Goal: Information Seeking & Learning: Learn about a topic

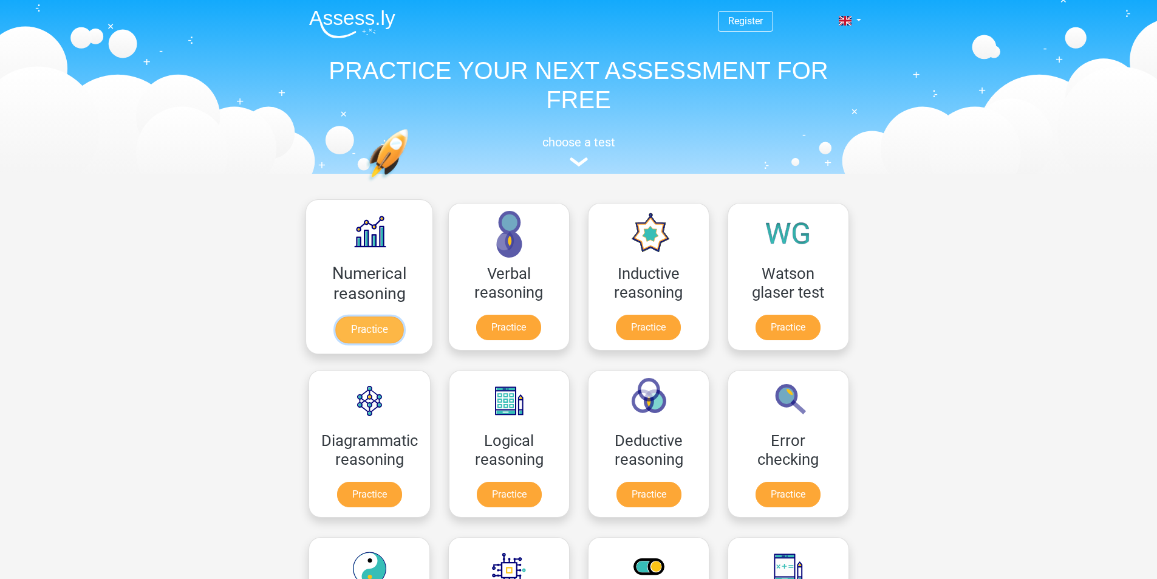
click at [357, 341] on link "Practice" at bounding box center [369, 330] width 68 height 27
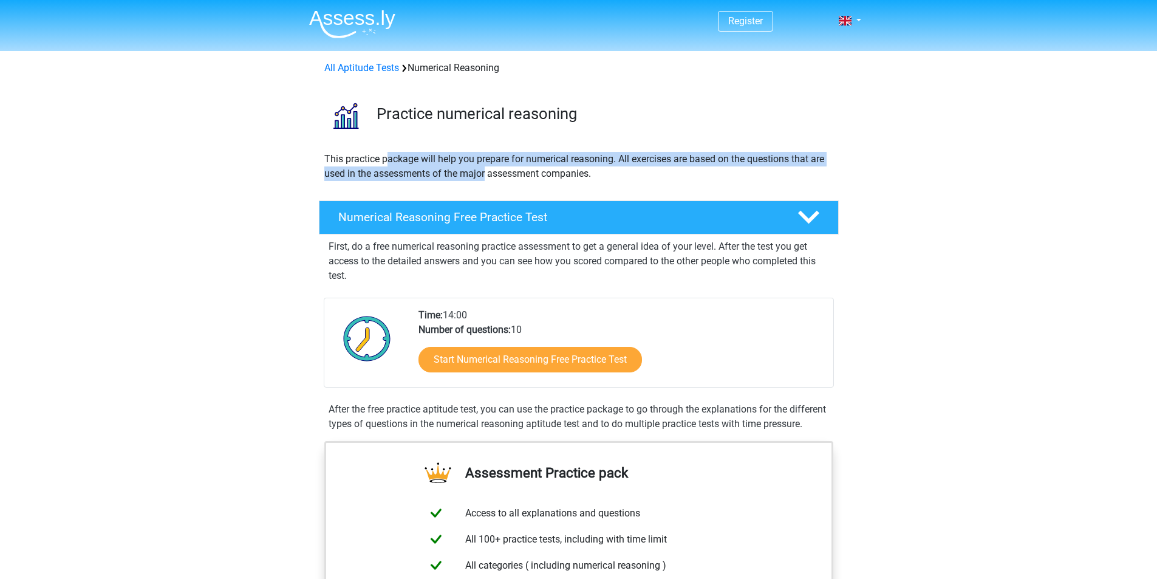
drag, startPoint x: 440, startPoint y: 164, endPoint x: 498, endPoint y: 166, distance: 57.8
click at [498, 166] on p "This practice package will help you prepare for numerical reasoning. All exerci…" at bounding box center [578, 166] width 509 height 29
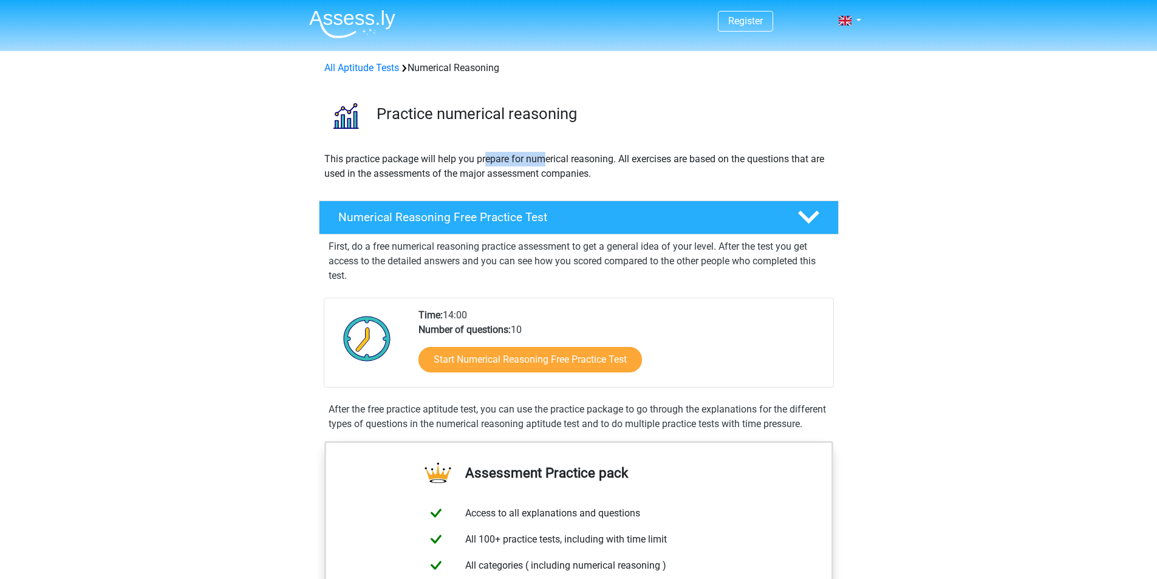
drag, startPoint x: 485, startPoint y: 158, endPoint x: 545, endPoint y: 158, distance: 59.5
click at [545, 158] on p "This practice package will help you prepare for numerical reasoning. All exerci…" at bounding box center [578, 166] width 509 height 29
drag, startPoint x: 555, startPoint y: 156, endPoint x: 589, endPoint y: 156, distance: 34.0
click at [589, 156] on p "This practice package will help you prepare for numerical reasoning. All exerci…" at bounding box center [578, 166] width 509 height 29
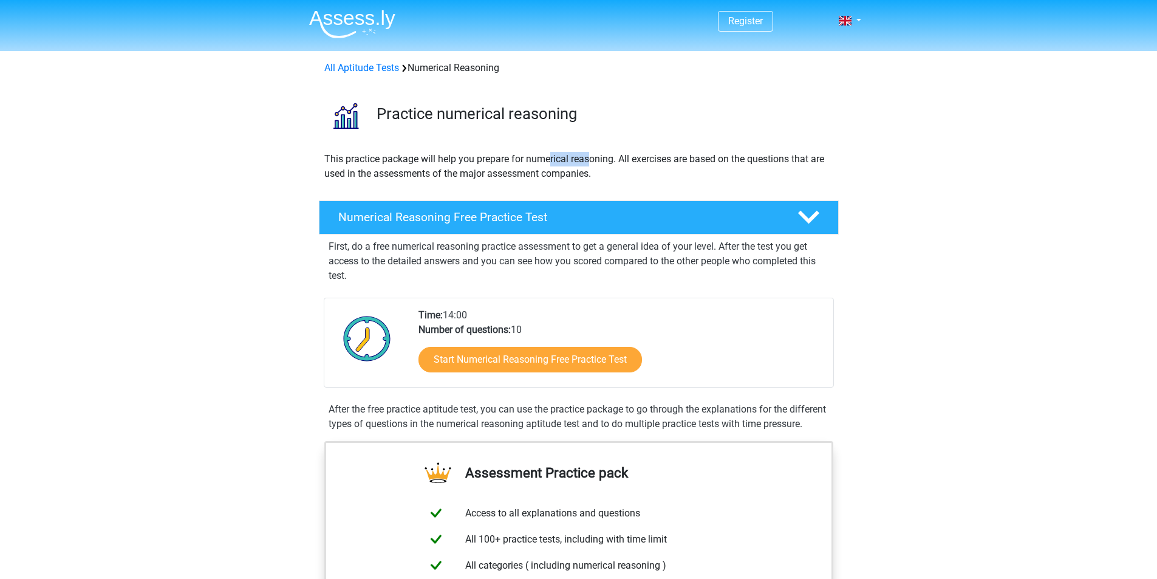
click at [589, 156] on p "This practice package will help you prepare for numerical reasoning. All exerci…" at bounding box center [578, 166] width 509 height 29
drag, startPoint x: 665, startPoint y: 157, endPoint x: 754, endPoint y: 156, distance: 88.7
click at [754, 156] on p "This practice package will help you prepare for numerical reasoning. All exerci…" at bounding box center [578, 166] width 509 height 29
drag, startPoint x: 760, startPoint y: 155, endPoint x: 488, endPoint y: 182, distance: 273.5
click at [487, 182] on div "This practice package will help you prepare for numerical reasoning. All exerci…" at bounding box center [579, 171] width 519 height 39
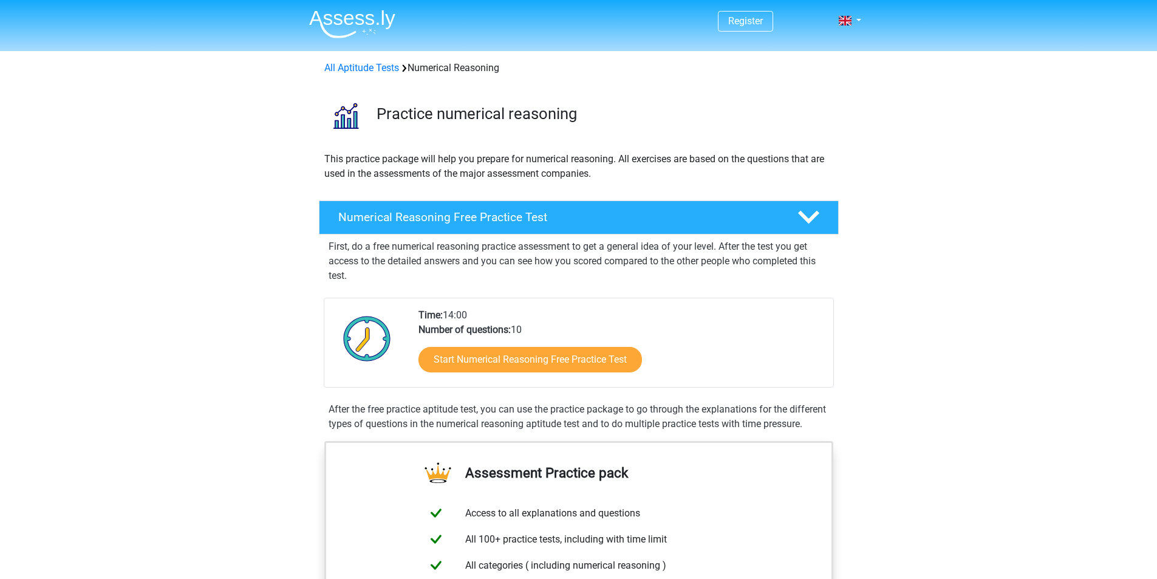
click at [504, 177] on p "This practice package will help you prepare for numerical reasoning. All exerci…" at bounding box center [578, 166] width 509 height 29
drag, startPoint x: 598, startPoint y: 174, endPoint x: 614, endPoint y: 173, distance: 15.2
click at [614, 173] on p "This practice package will help you prepare for numerical reasoning. All exerci…" at bounding box center [578, 166] width 509 height 29
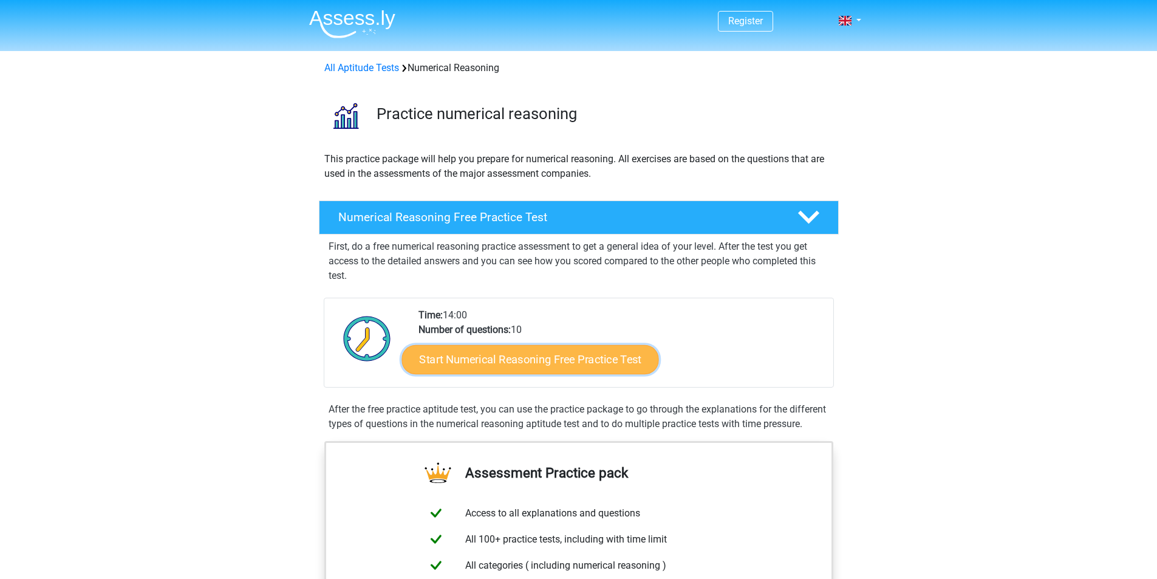
click at [555, 355] on link "Start Numerical Reasoning Free Practice Test" at bounding box center [530, 358] width 257 height 29
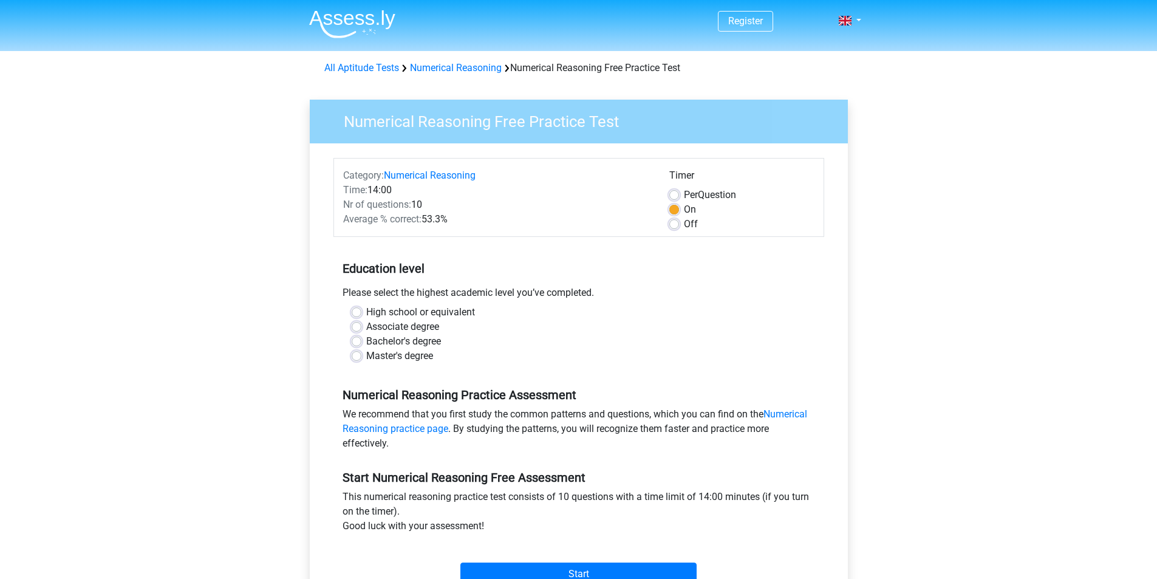
click at [430, 340] on label "Bachelor's degree" at bounding box center [403, 341] width 75 height 15
click at [361, 340] on input "Bachelor's degree" at bounding box center [357, 340] width 10 height 12
radio input "true"
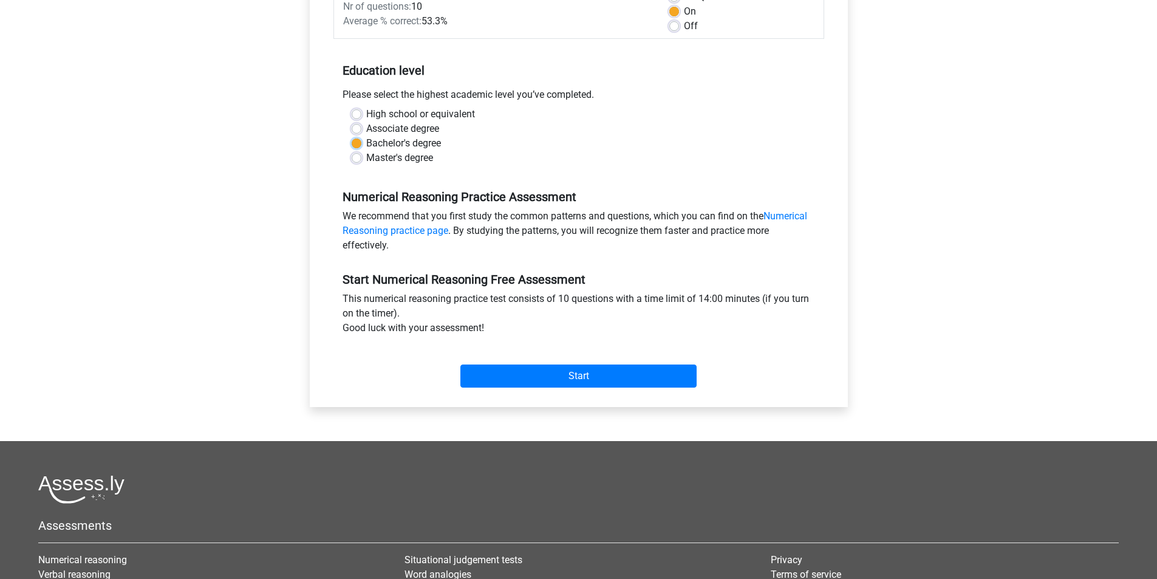
scroll to position [202, 0]
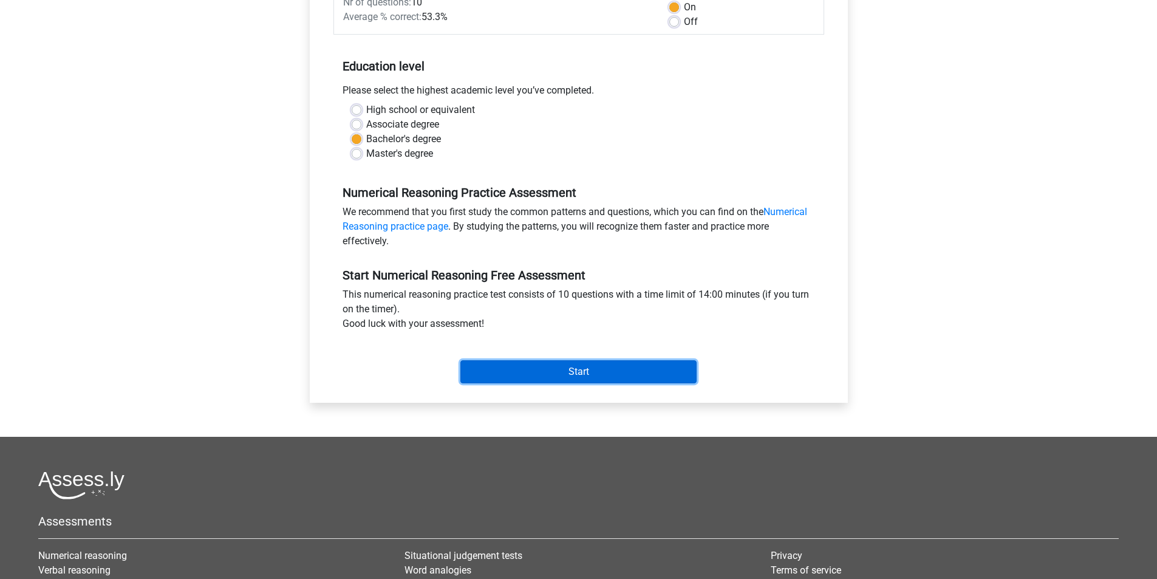
click at [578, 364] on input "Start" at bounding box center [579, 371] width 236 height 23
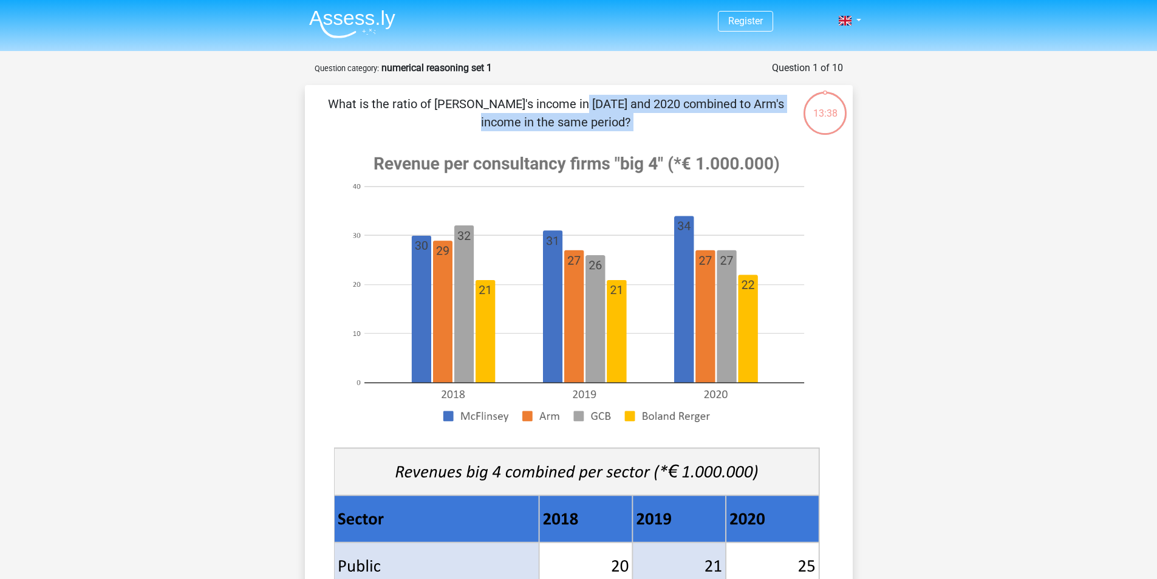
drag, startPoint x: 330, startPoint y: 108, endPoint x: 611, endPoint y: 132, distance: 281.8
click at [611, 132] on div "What is the ratio of McFlinsey's income in 2018 and 2020 combined to Arm's inco…" at bounding box center [579, 481] width 538 height 773
click at [648, 120] on p "What is the ratio of McFlinsey's income in 2018 and 2020 combined to Arm's inco…" at bounding box center [556, 113] width 464 height 36
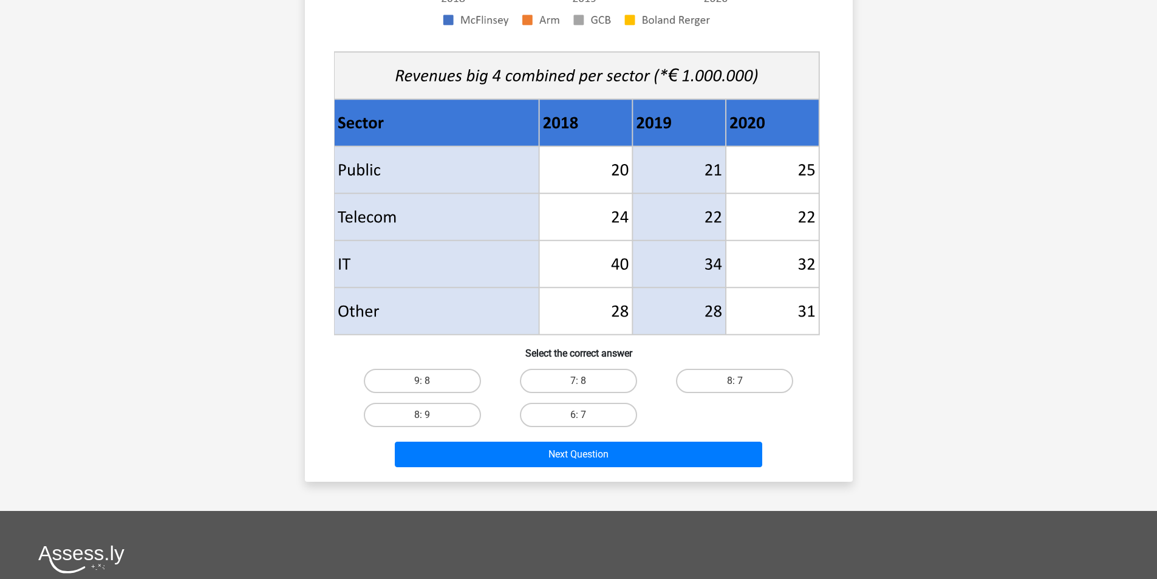
scroll to position [405, 0]
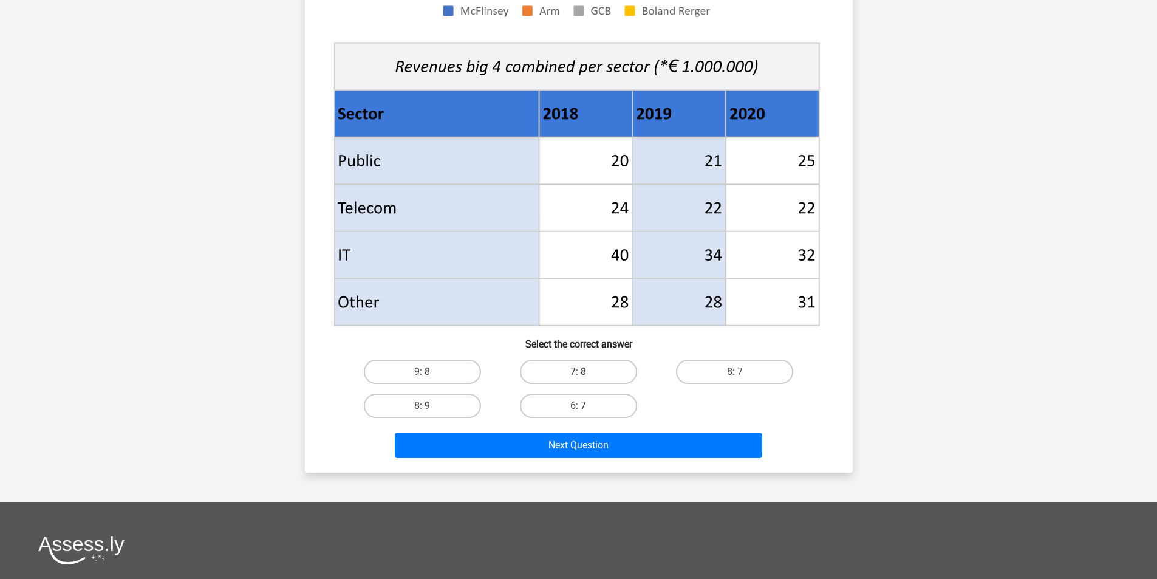
click at [590, 371] on label "7: 8" at bounding box center [578, 372] width 117 height 24
click at [586, 372] on input "7: 8" at bounding box center [582, 376] width 8 height 8
radio input "true"
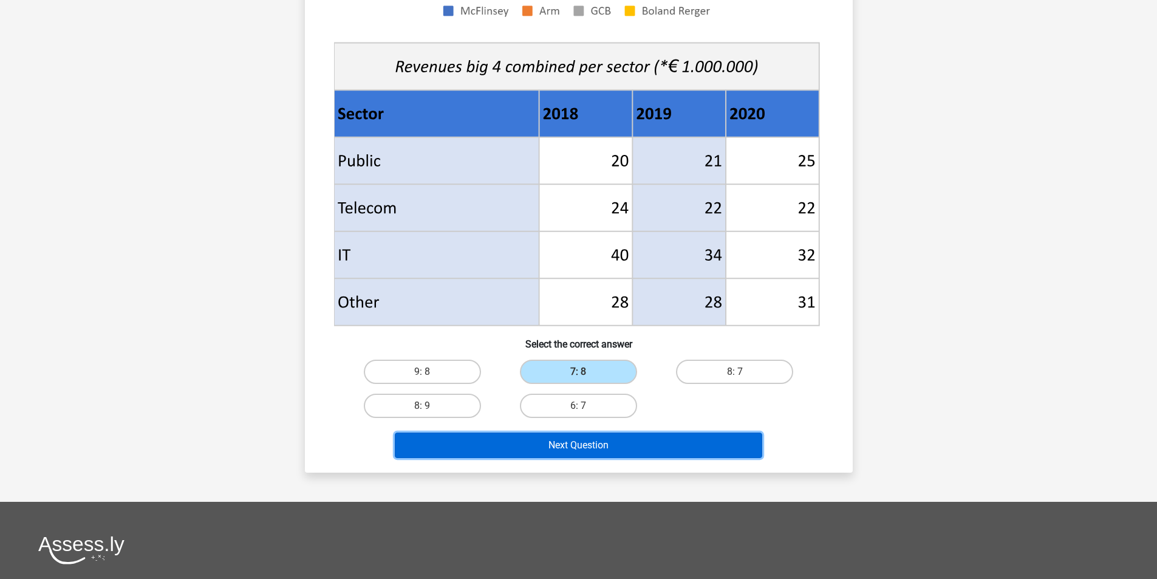
click at [633, 451] on button "Next Question" at bounding box center [579, 446] width 368 height 26
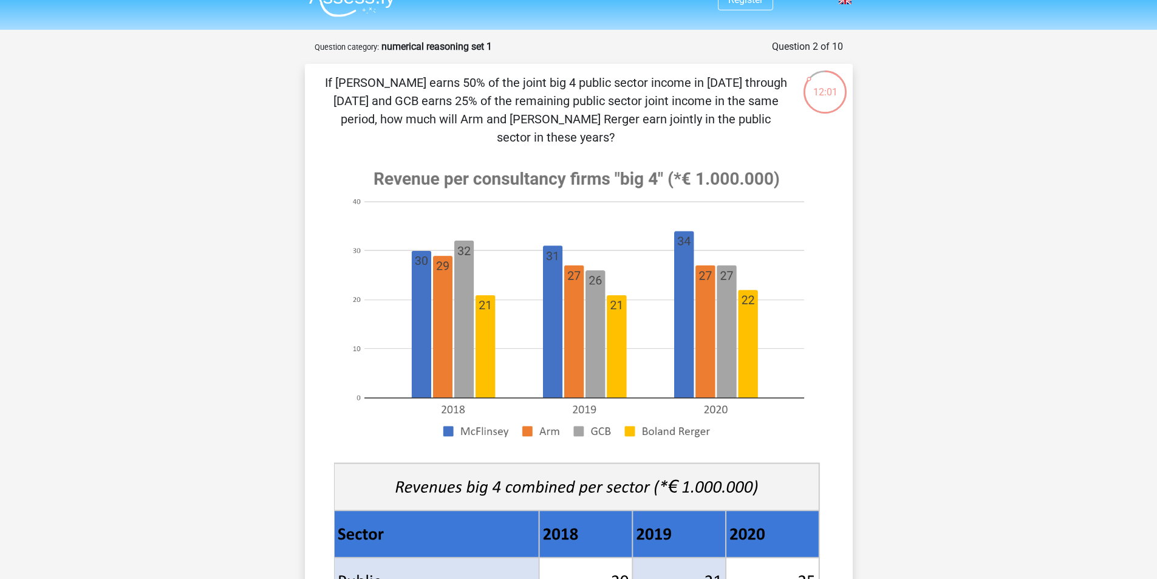
scroll to position [0, 0]
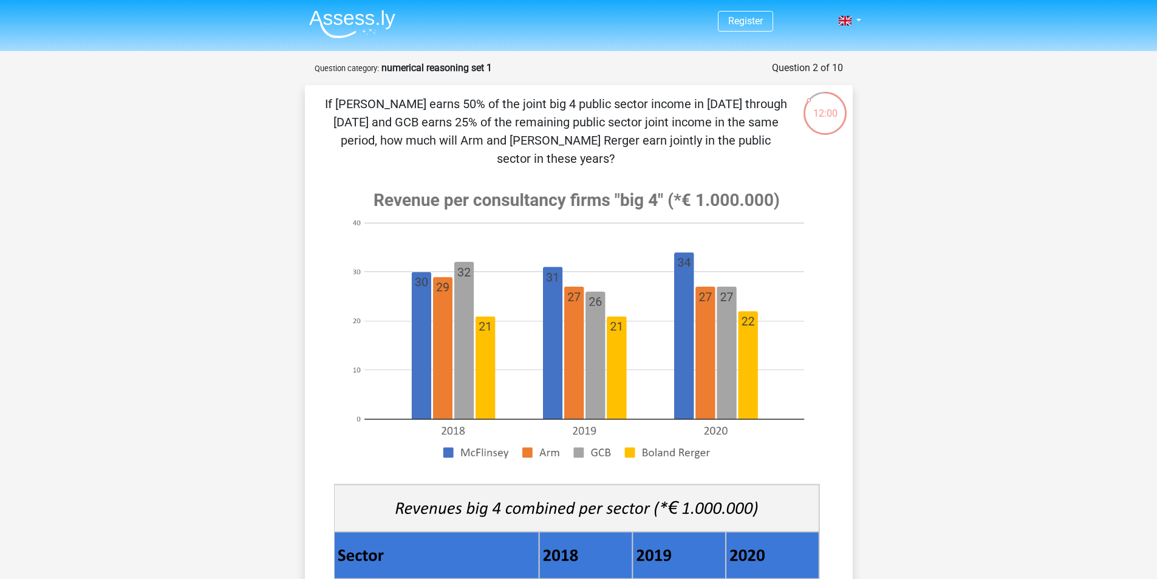
click at [341, 29] on img at bounding box center [352, 24] width 86 height 29
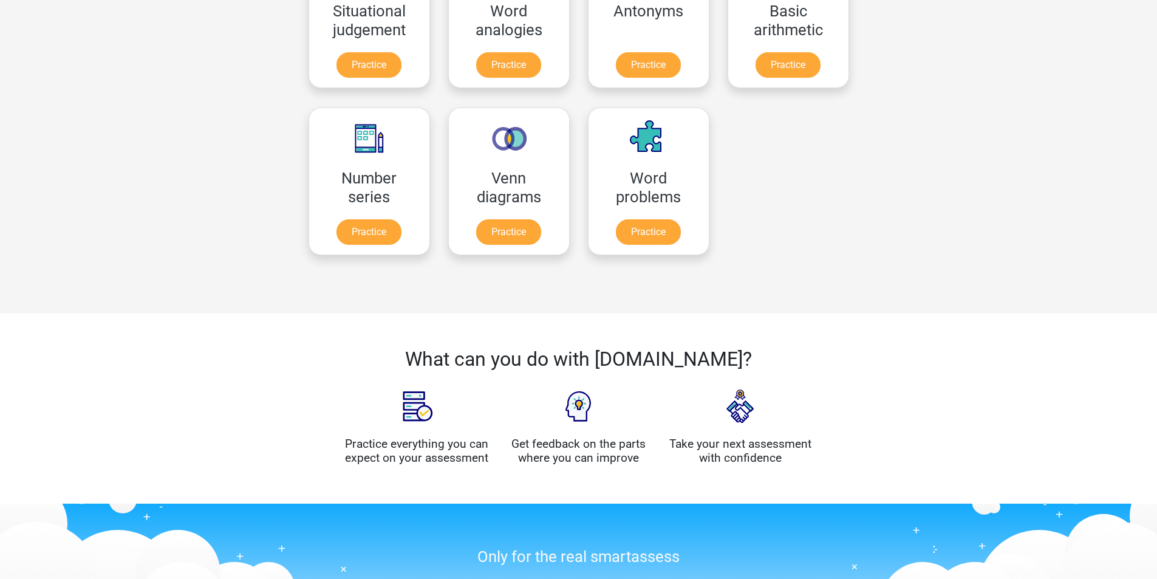
scroll to position [608, 0]
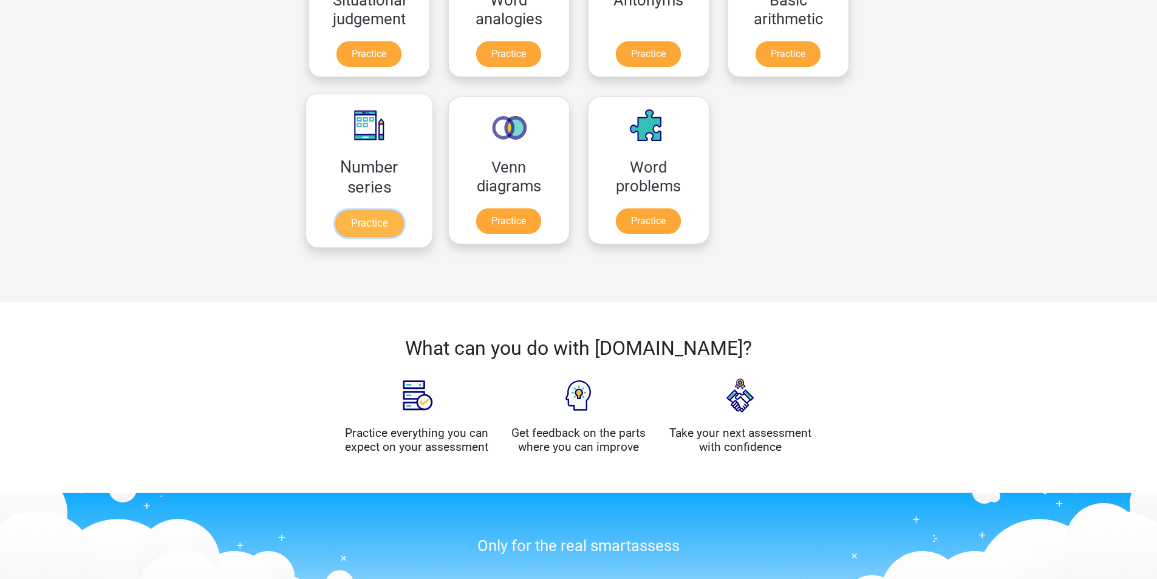
click at [376, 214] on link "Practice" at bounding box center [369, 223] width 68 height 27
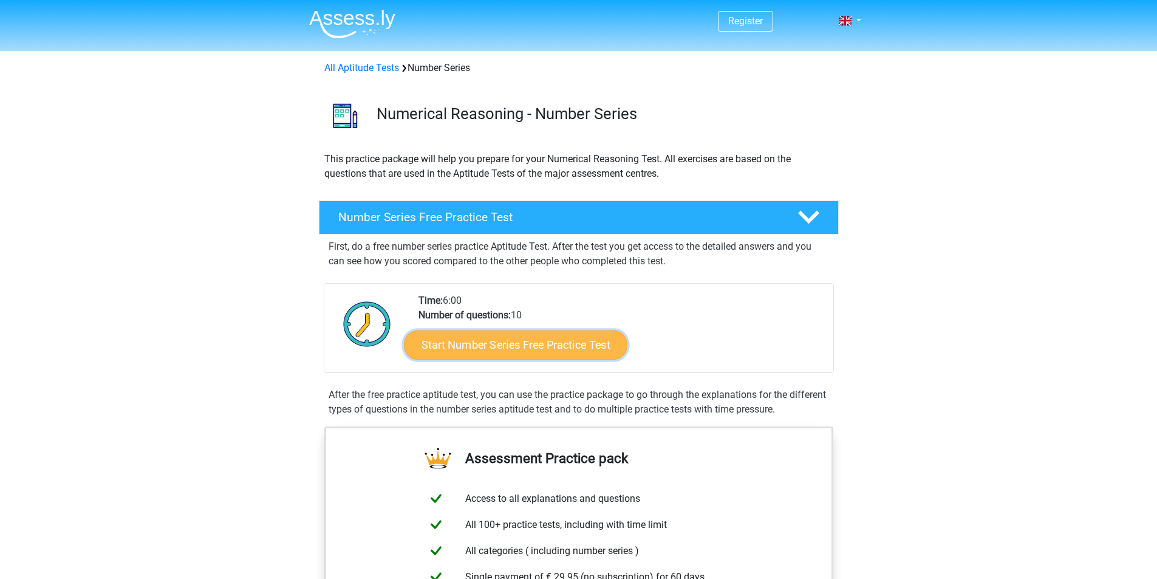
click at [589, 348] on link "Start Number Series Free Practice Test" at bounding box center [516, 344] width 224 height 29
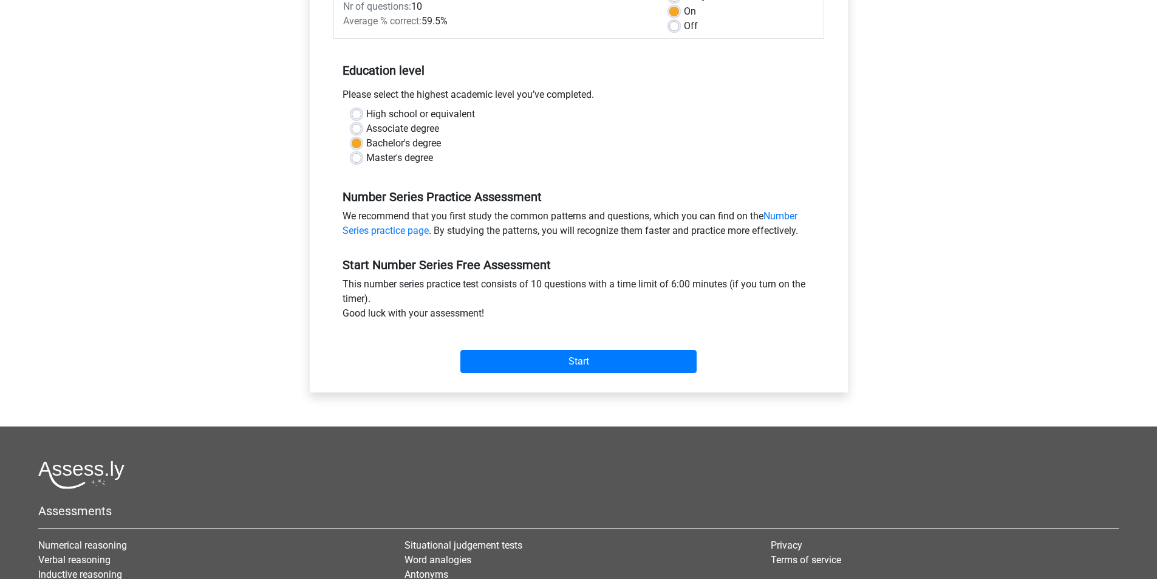
scroll to position [202, 0]
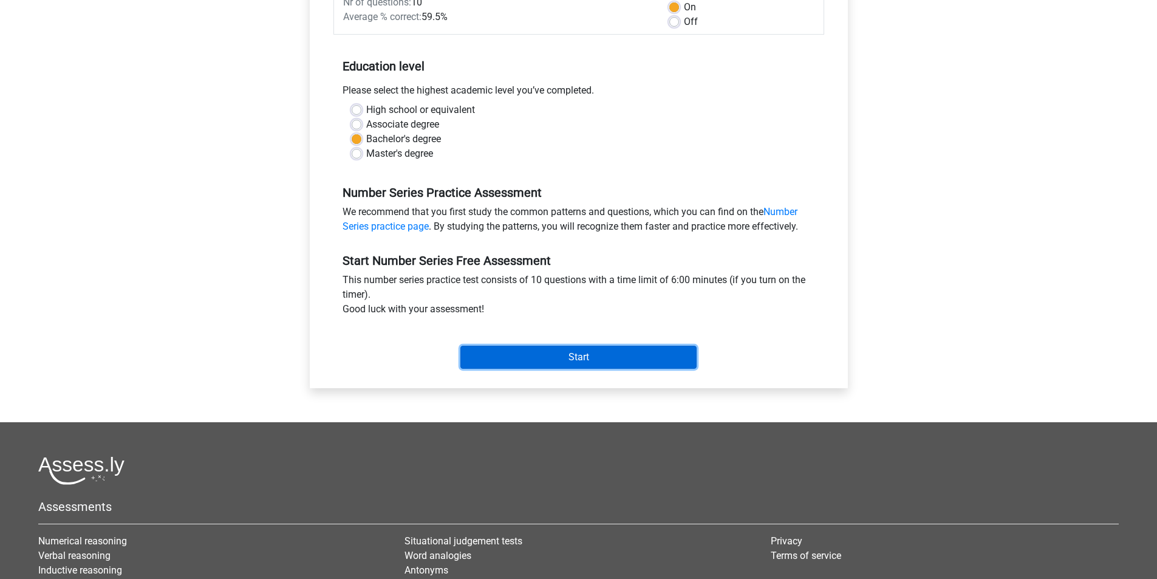
click at [625, 360] on input "Start" at bounding box center [579, 357] width 236 height 23
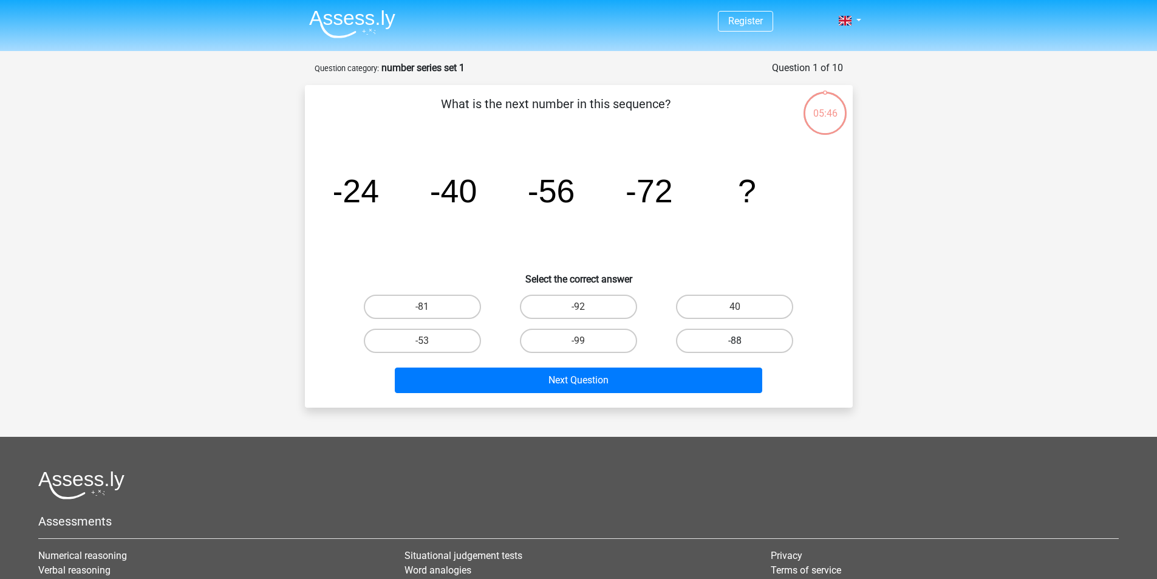
click at [783, 340] on label "-88" at bounding box center [734, 341] width 117 height 24
click at [743, 341] on input "-88" at bounding box center [739, 345] width 8 height 8
radio input "true"
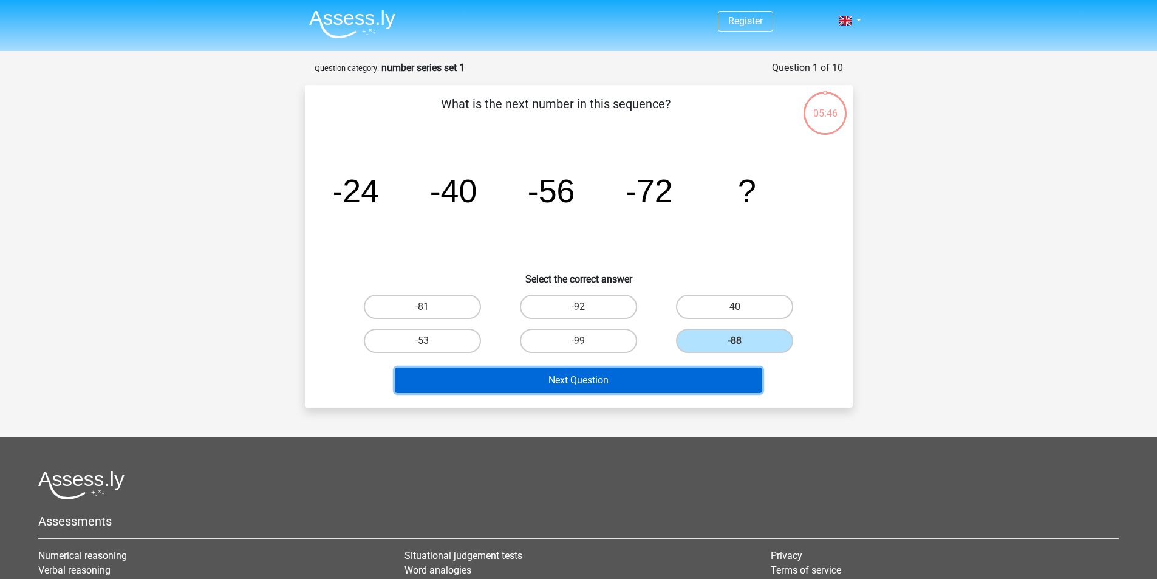
click at [691, 381] on button "Next Question" at bounding box center [579, 381] width 368 height 26
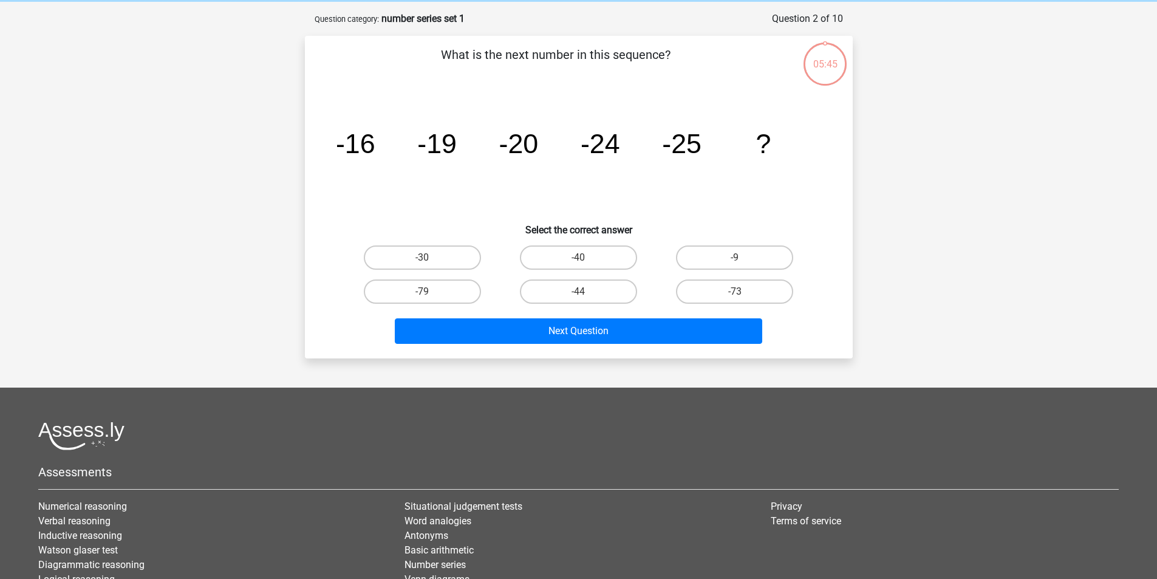
scroll to position [61, 0]
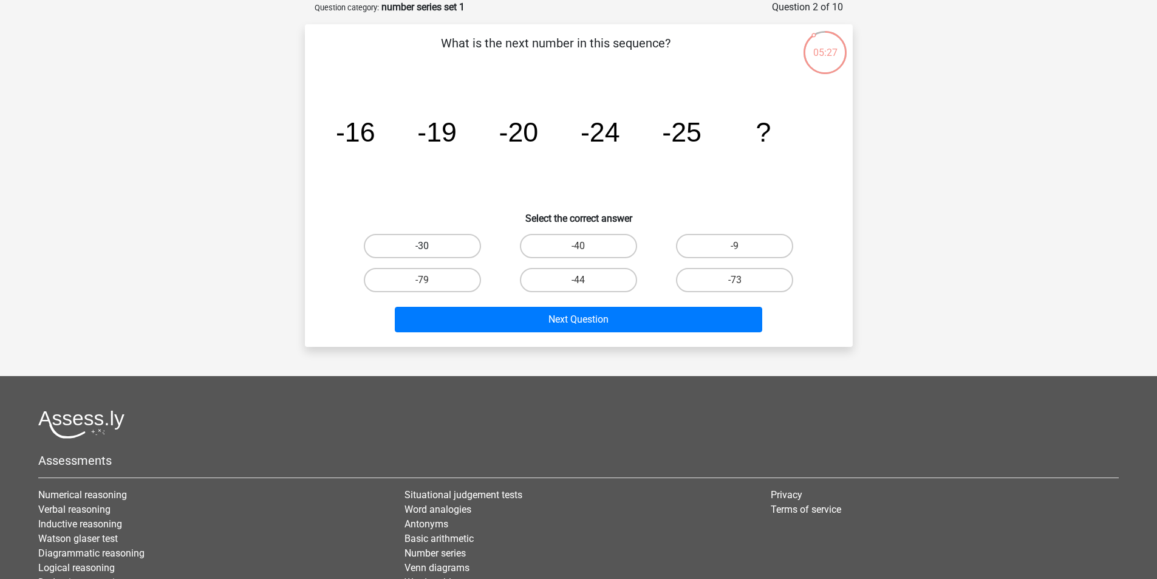
click at [448, 252] on label "-30" at bounding box center [422, 246] width 117 height 24
click at [430, 252] on input "-30" at bounding box center [426, 250] width 8 height 8
radio input "true"
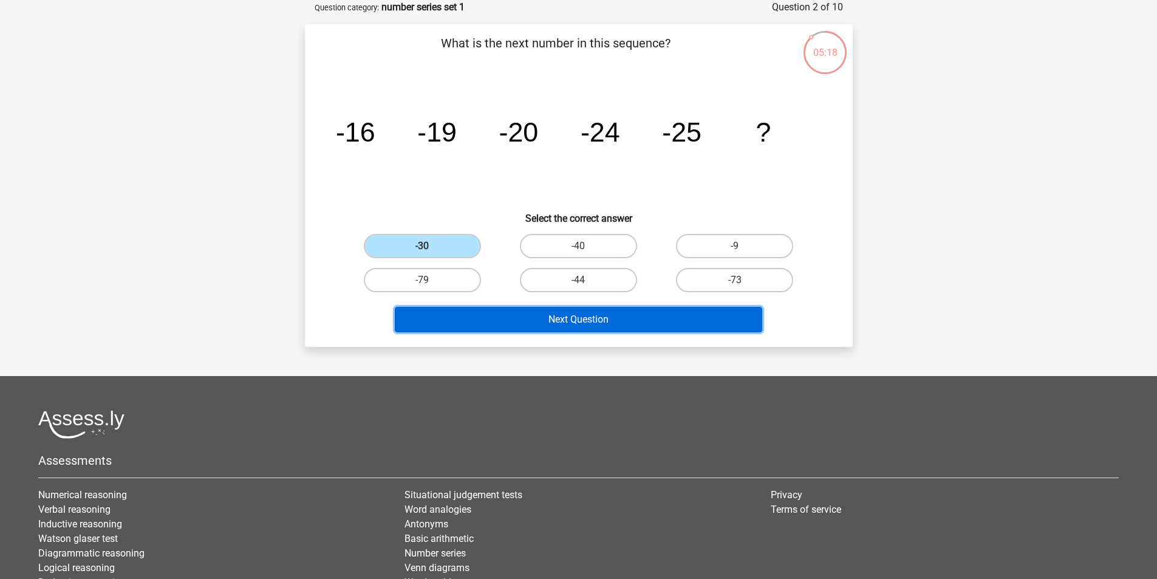
click at [615, 317] on button "Next Question" at bounding box center [579, 320] width 368 height 26
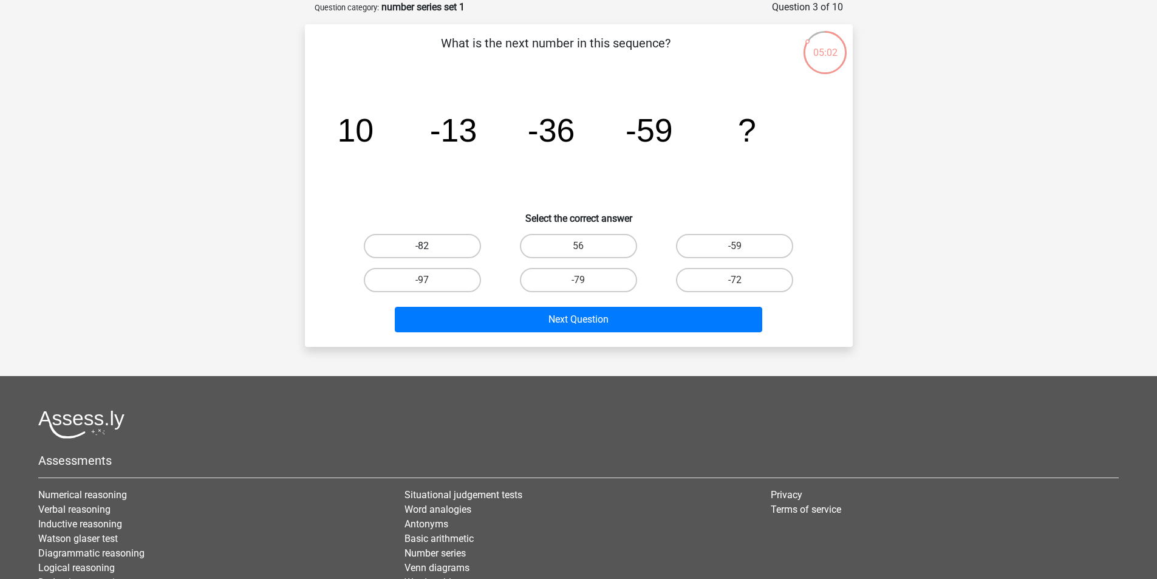
click at [476, 248] on label "-82" at bounding box center [422, 246] width 117 height 24
click at [430, 248] on input "-82" at bounding box center [426, 250] width 8 height 8
radio input "true"
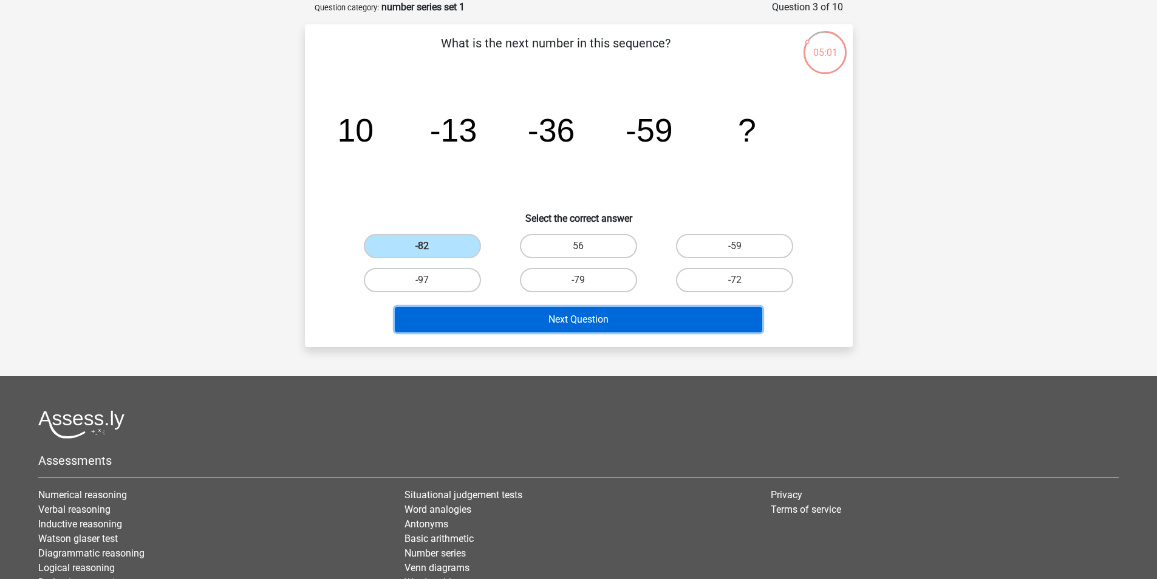
click at [622, 322] on button "Next Question" at bounding box center [579, 320] width 368 height 26
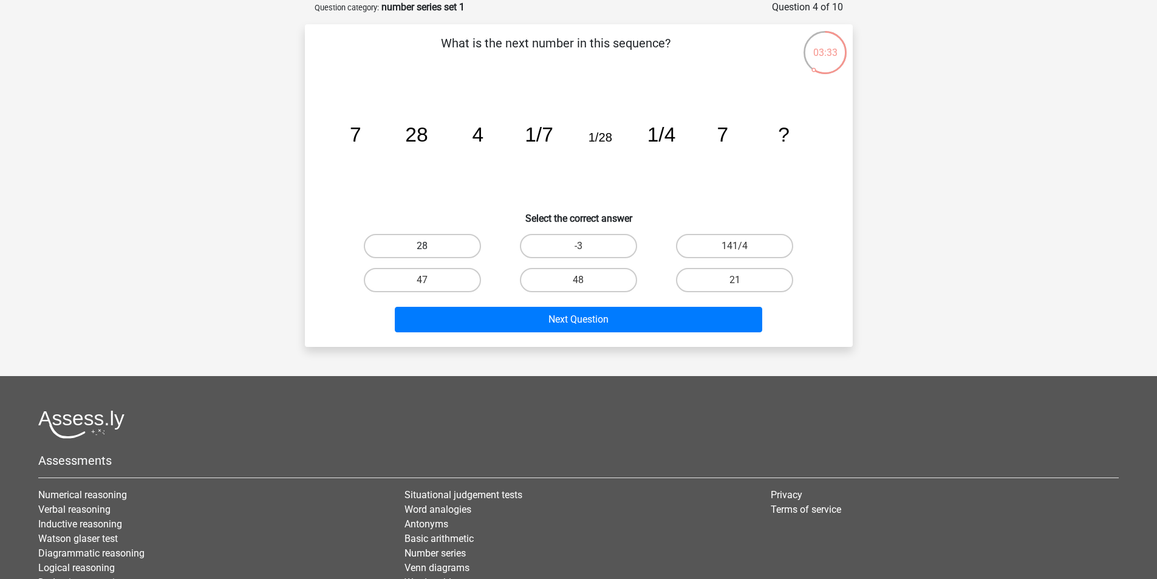
click at [459, 257] on label "28" at bounding box center [422, 246] width 117 height 24
click at [430, 254] on input "28" at bounding box center [426, 250] width 8 height 8
radio input "true"
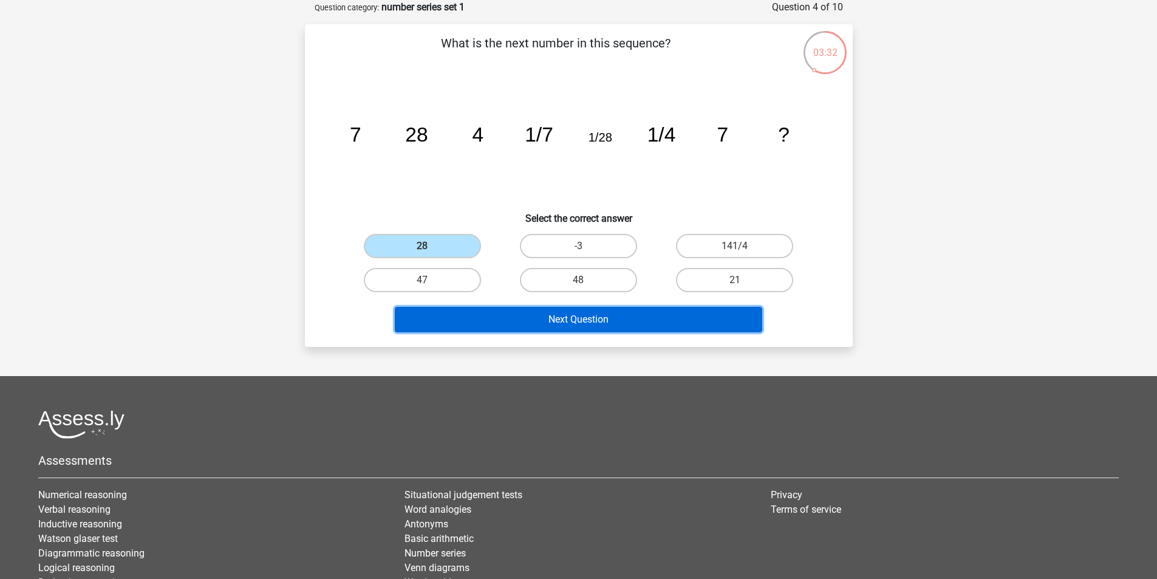
click at [612, 314] on button "Next Question" at bounding box center [579, 320] width 368 height 26
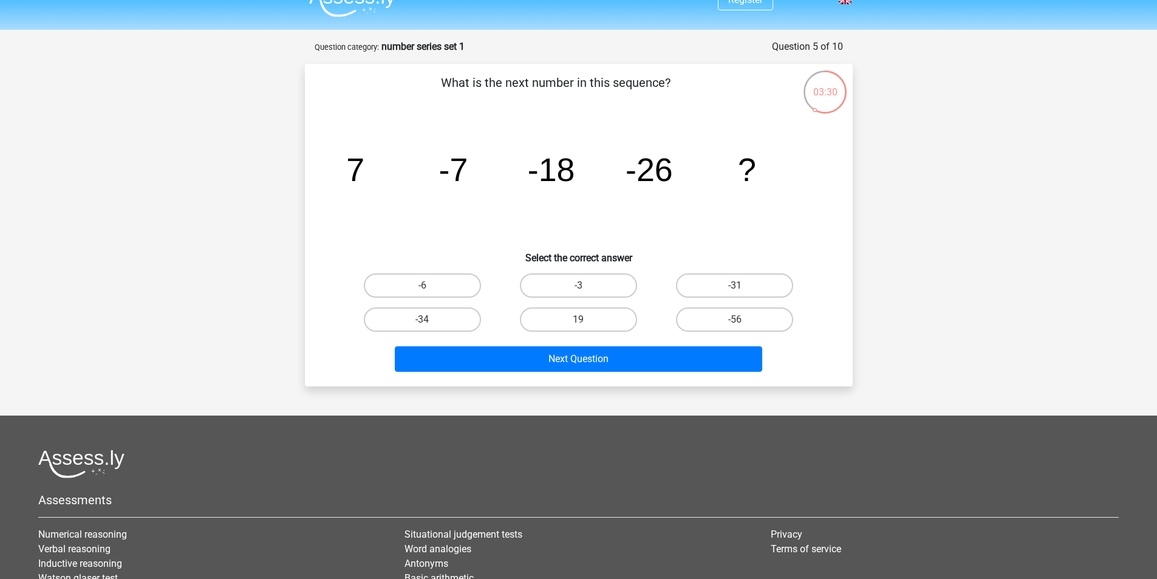
scroll to position [0, 0]
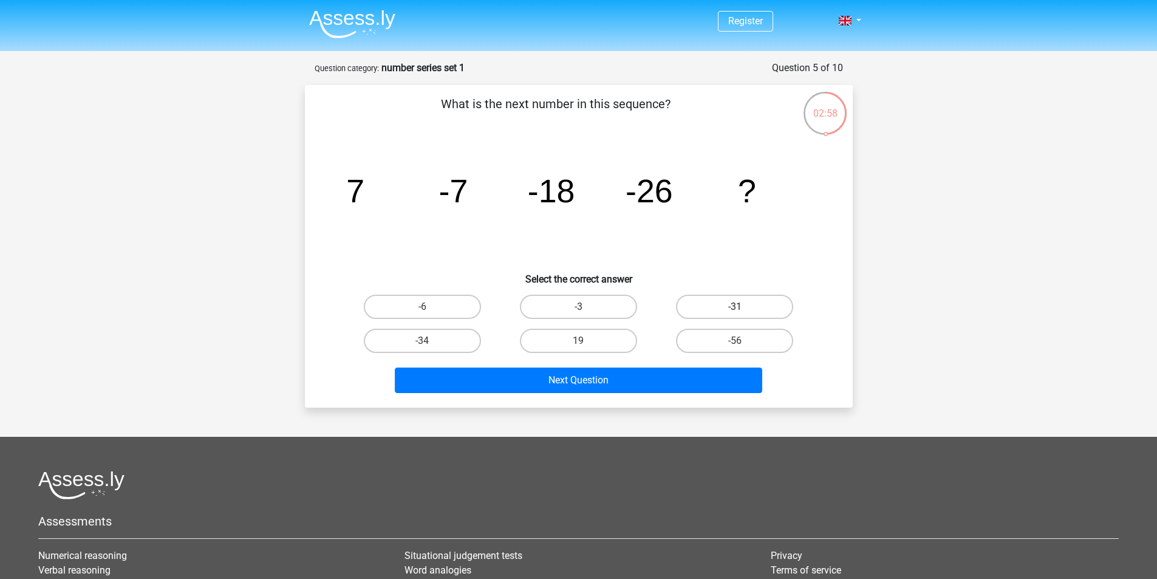
click at [712, 307] on label "-31" at bounding box center [734, 307] width 117 height 24
click at [735, 307] on input "-31" at bounding box center [739, 311] width 8 height 8
radio input "true"
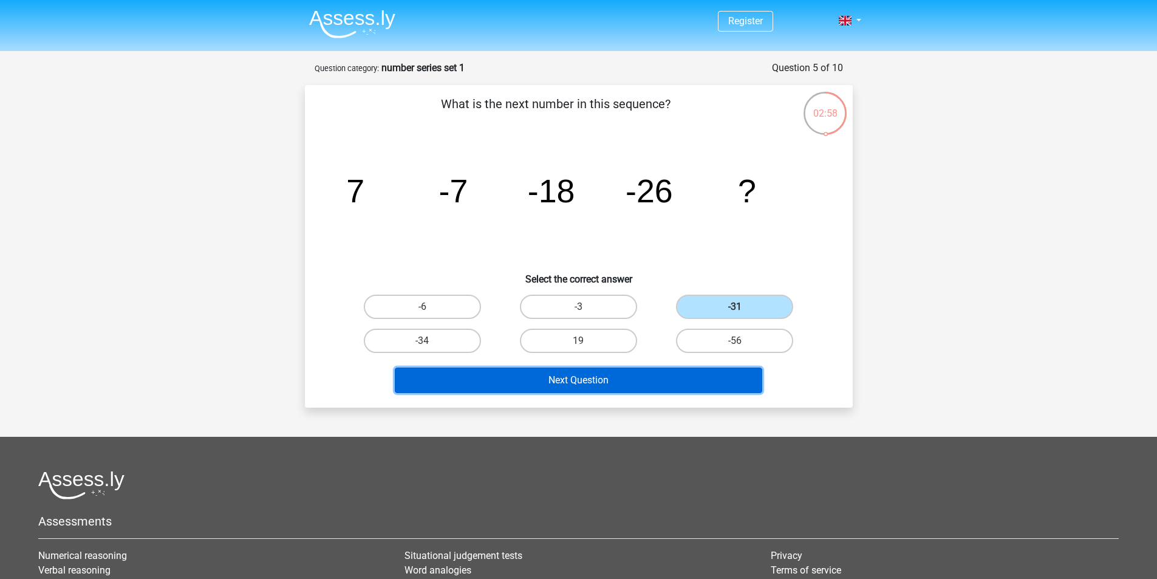
click at [651, 375] on button "Next Question" at bounding box center [579, 381] width 368 height 26
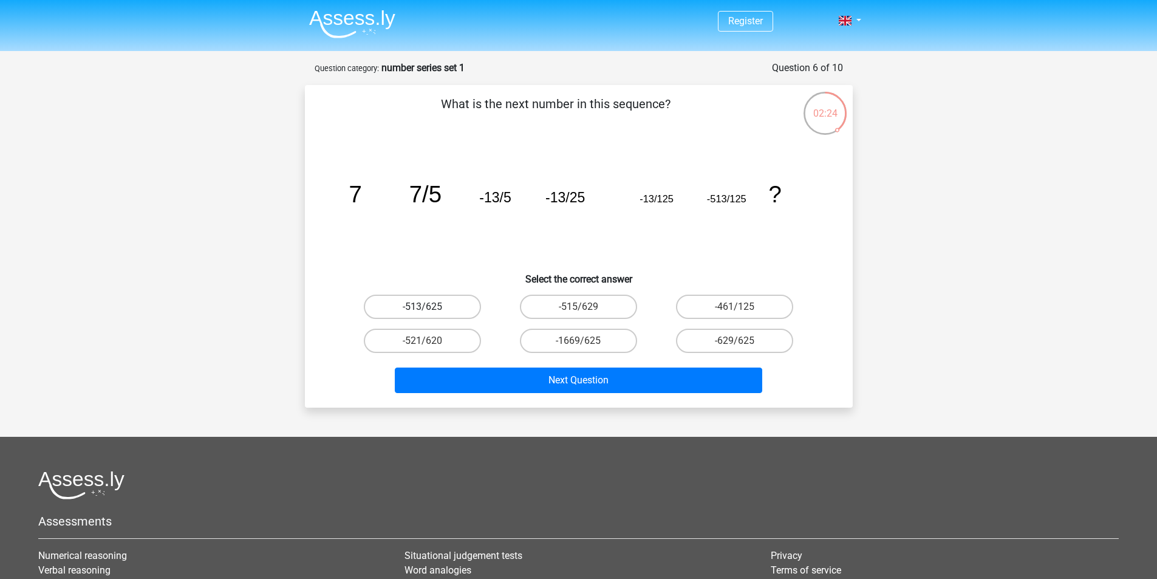
click at [450, 307] on label "-513/625" at bounding box center [422, 307] width 117 height 24
click at [430, 307] on input "-513/625" at bounding box center [426, 311] width 8 height 8
radio input "true"
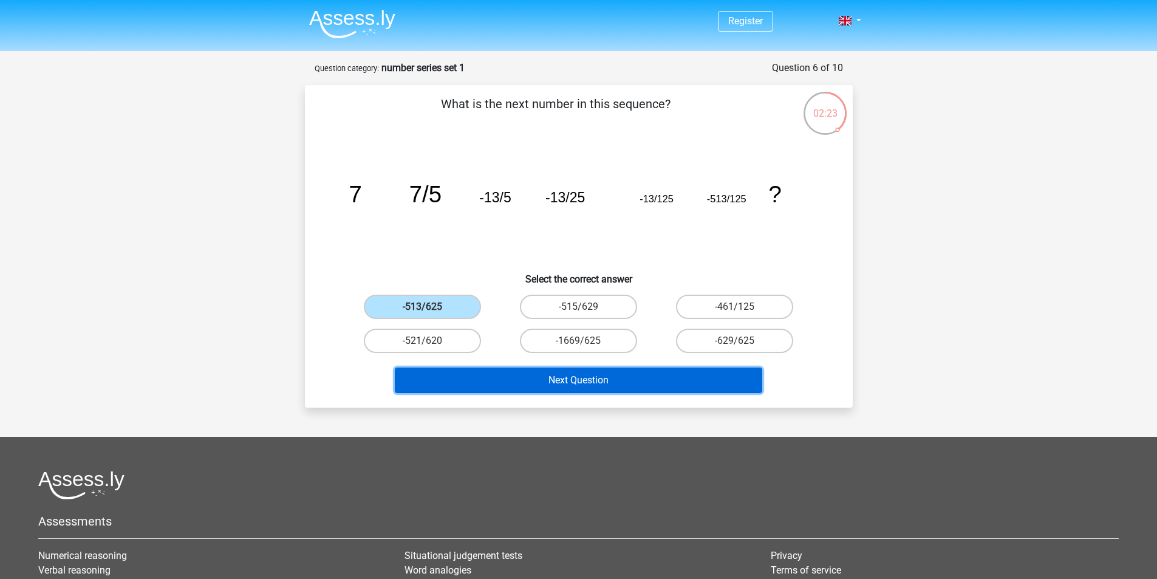
click at [604, 387] on button "Next Question" at bounding box center [579, 381] width 368 height 26
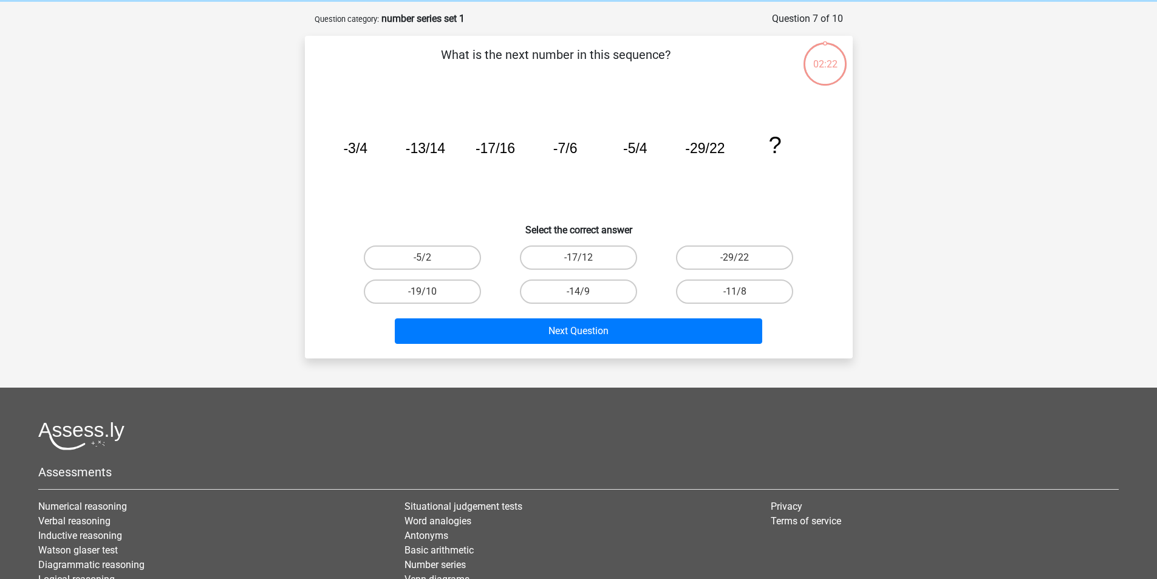
scroll to position [61, 0]
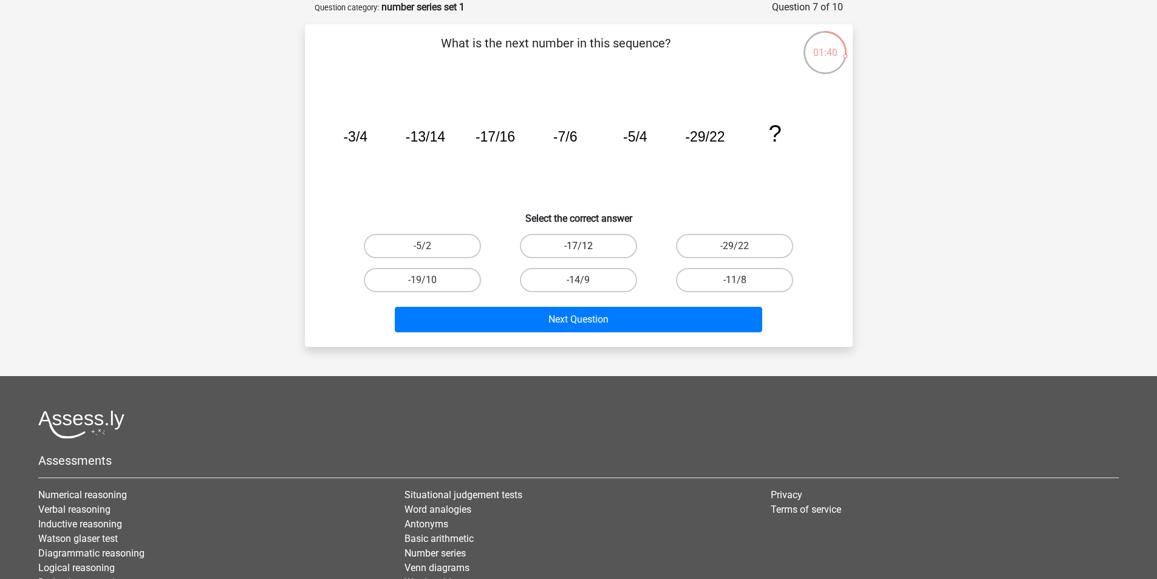
click at [610, 246] on label "-17/12" at bounding box center [578, 246] width 117 height 24
click at [586, 246] on input "-17/12" at bounding box center [582, 250] width 8 height 8
radio input "true"
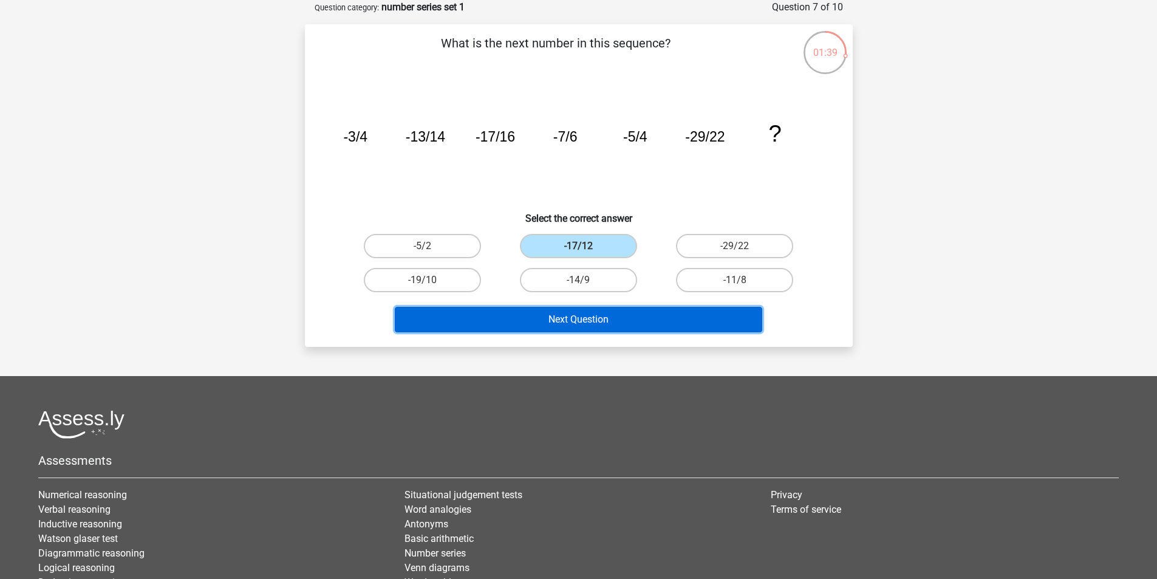
click at [597, 324] on button "Next Question" at bounding box center [579, 320] width 368 height 26
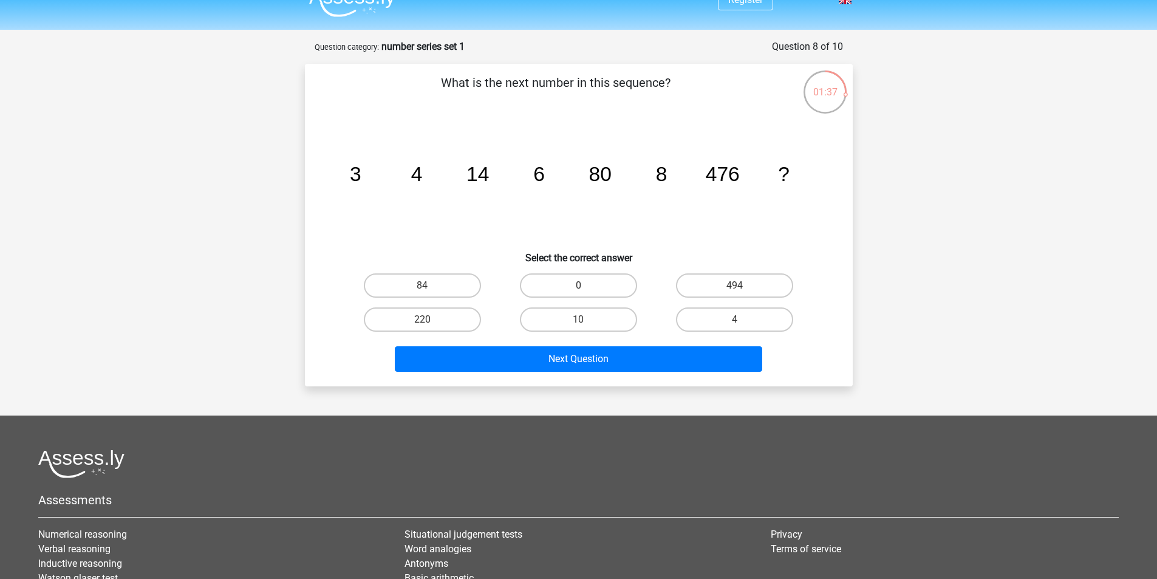
scroll to position [0, 0]
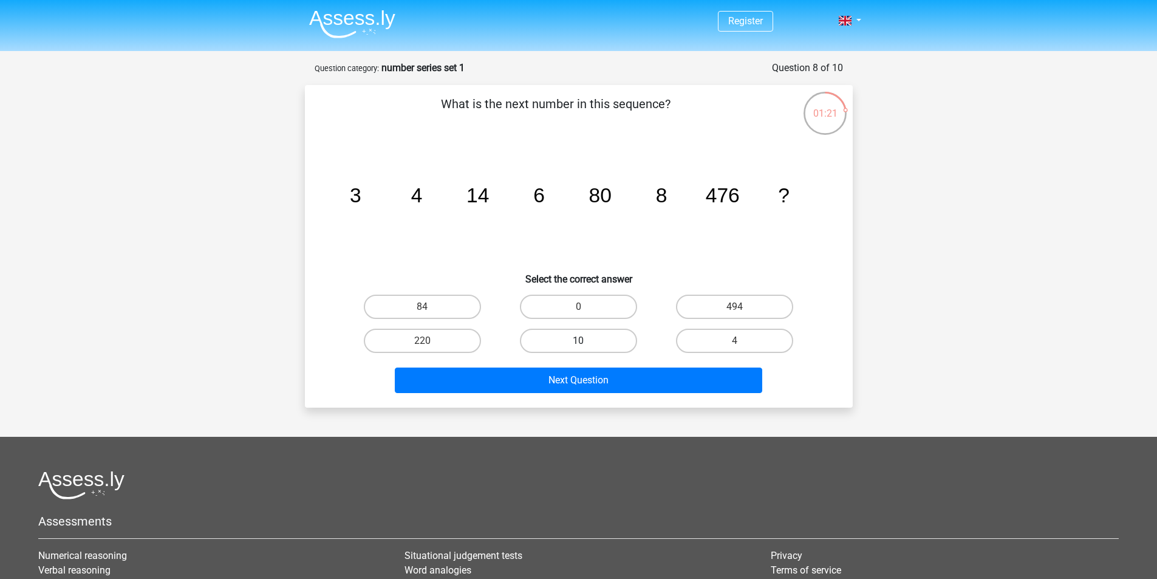
click at [566, 340] on label "10" at bounding box center [578, 341] width 117 height 24
click at [578, 341] on input "10" at bounding box center [582, 345] width 8 height 8
radio input "true"
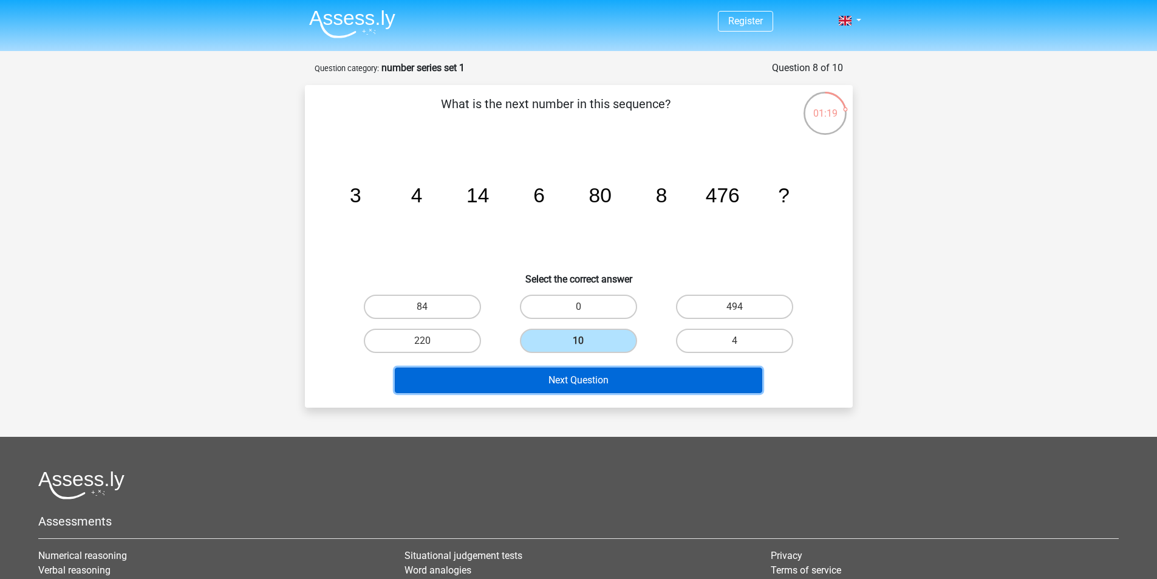
click at [625, 380] on button "Next Question" at bounding box center [579, 381] width 368 height 26
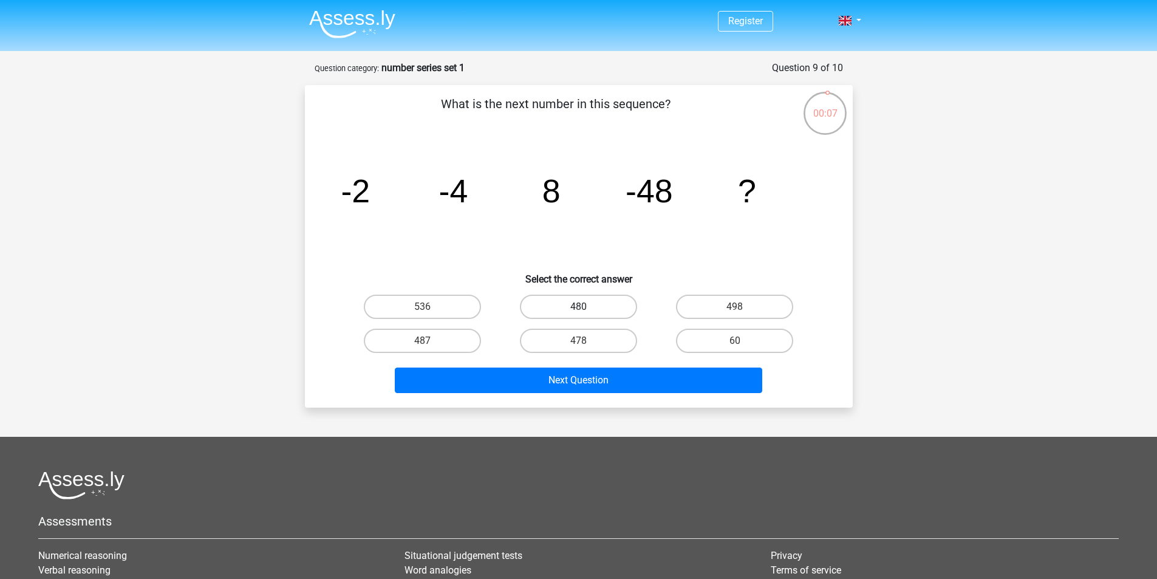
click at [605, 304] on label "480" at bounding box center [578, 307] width 117 height 24
click at [586, 307] on input "480" at bounding box center [582, 311] width 8 height 8
radio input "true"
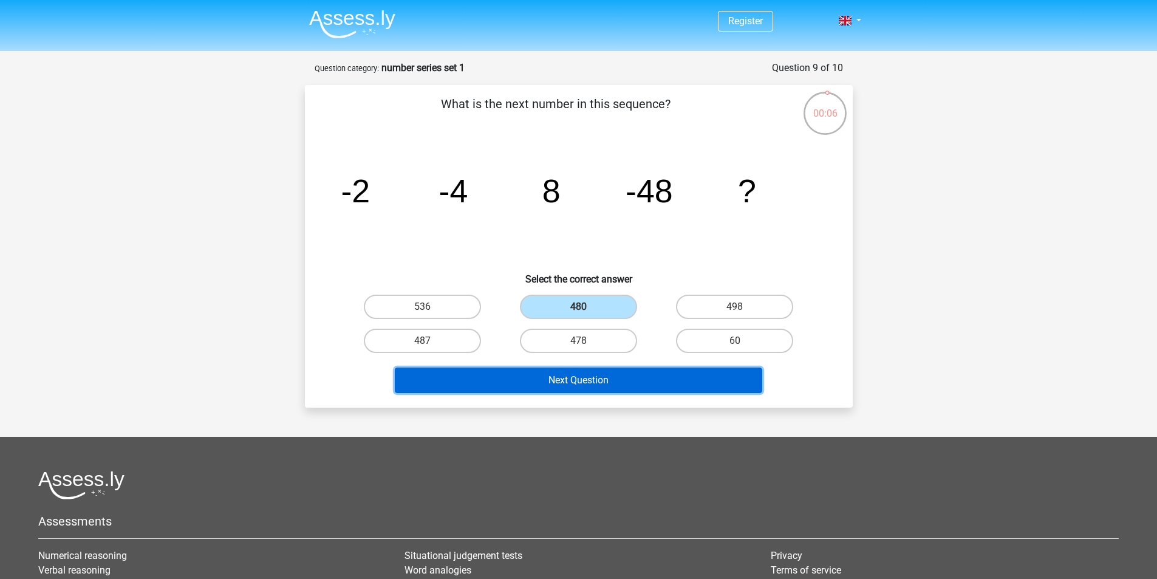
click at [617, 380] on button "Next Question" at bounding box center [579, 381] width 368 height 26
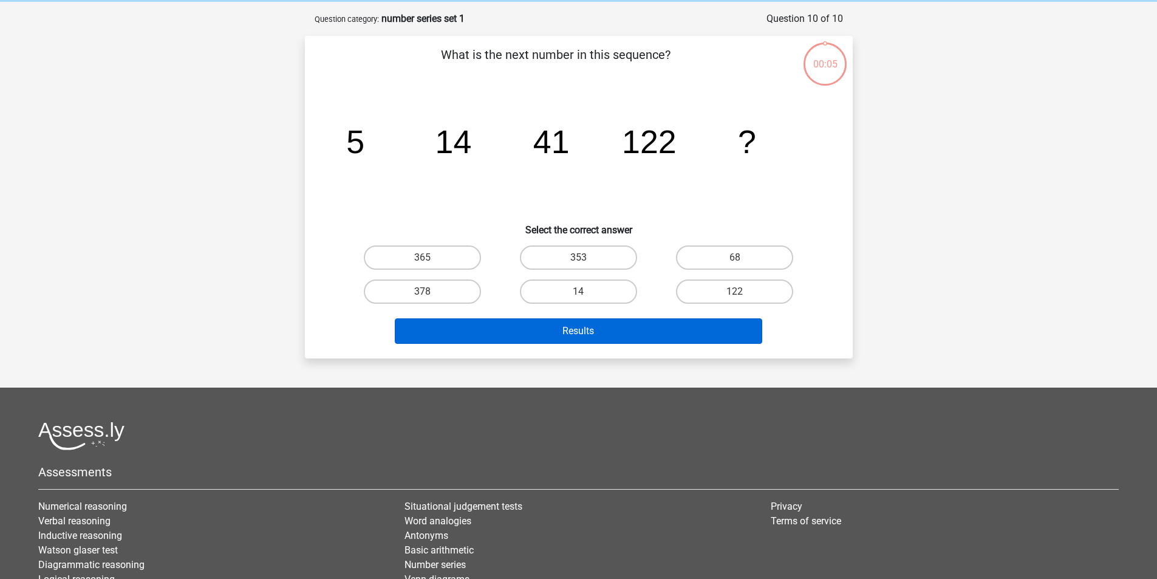
scroll to position [61, 0]
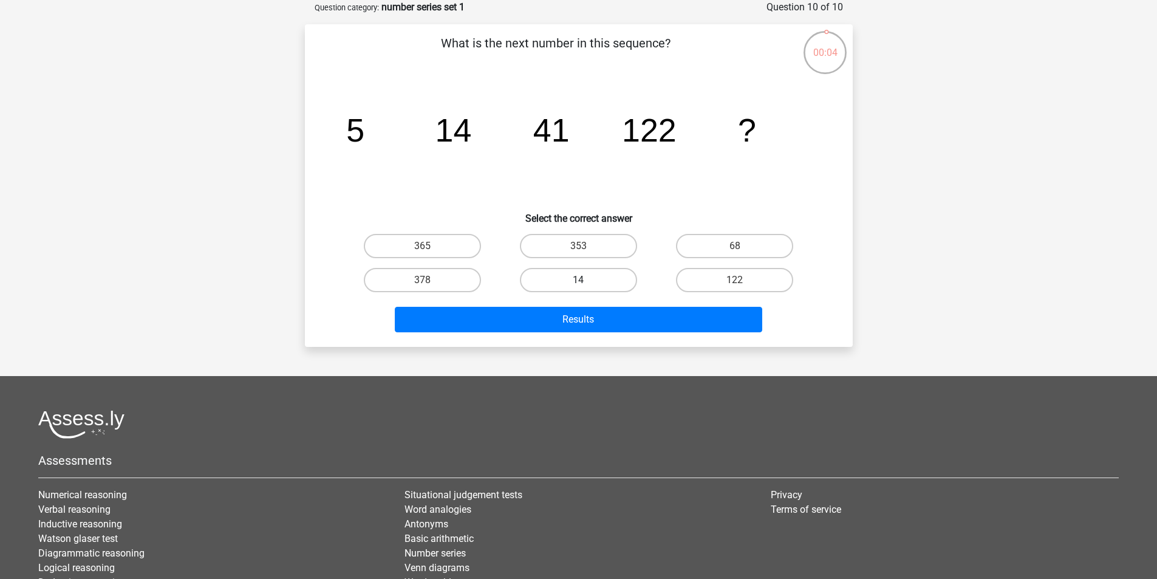
click at [609, 274] on label "14" at bounding box center [578, 280] width 117 height 24
click at [586, 280] on input "14" at bounding box center [582, 284] width 8 height 8
radio input "true"
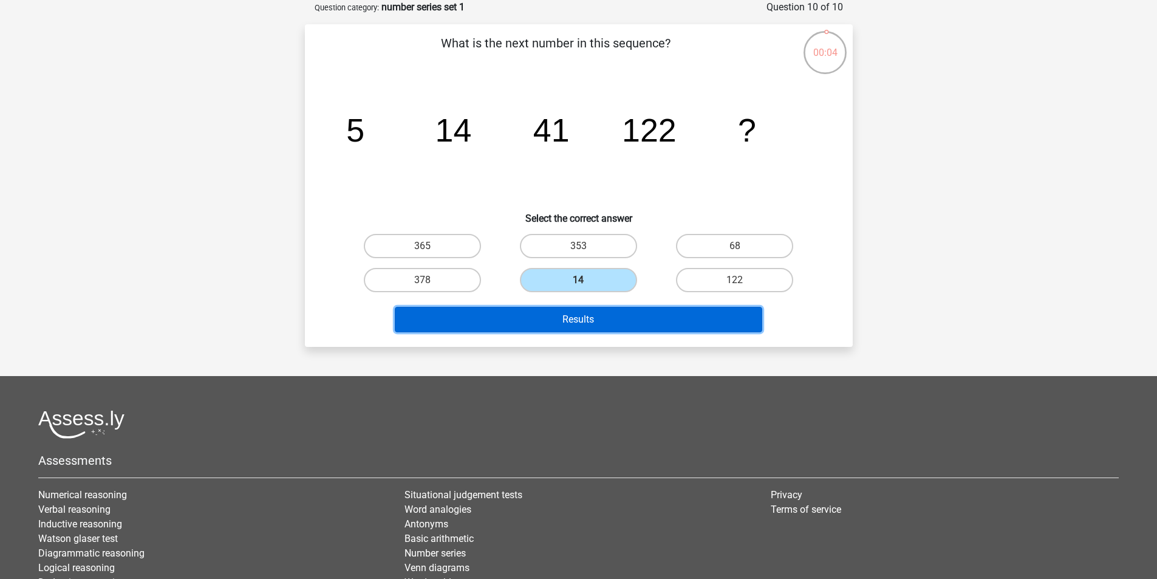
click at [617, 317] on button "Results" at bounding box center [579, 320] width 368 height 26
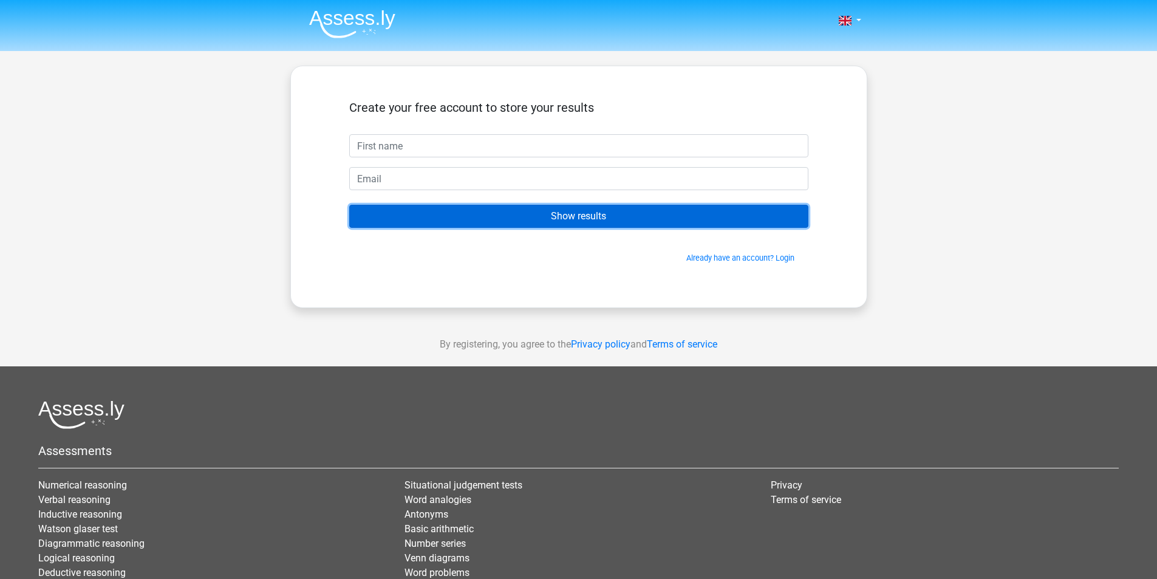
click at [763, 224] on input "Show results" at bounding box center [578, 216] width 459 height 23
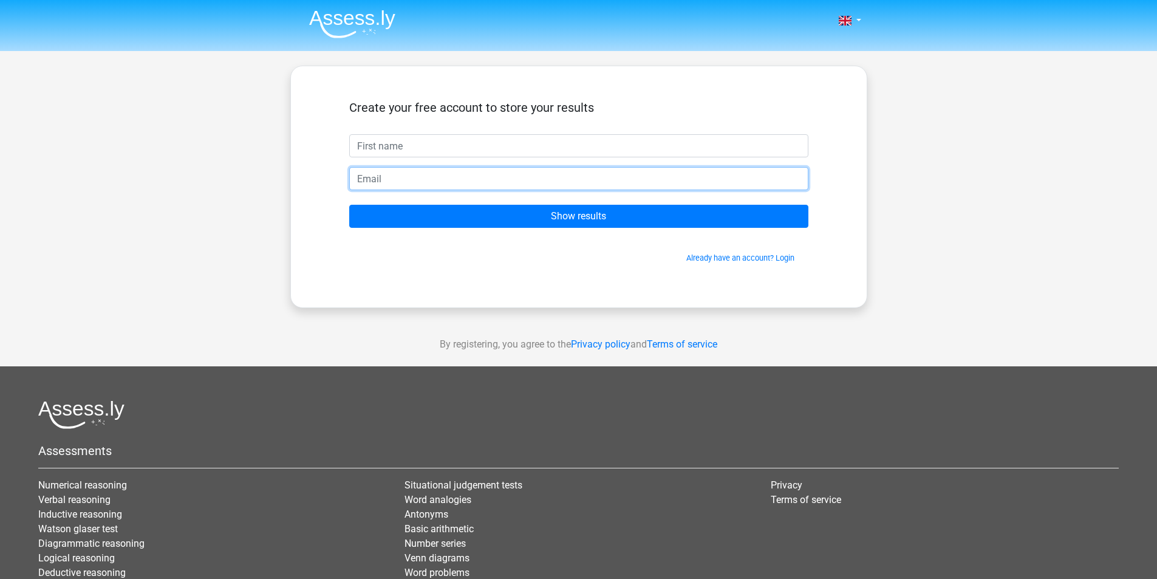
drag, startPoint x: 477, startPoint y: 177, endPoint x: 484, endPoint y: 169, distance: 11.2
click at [477, 177] on input "email" at bounding box center [578, 178] width 459 height 23
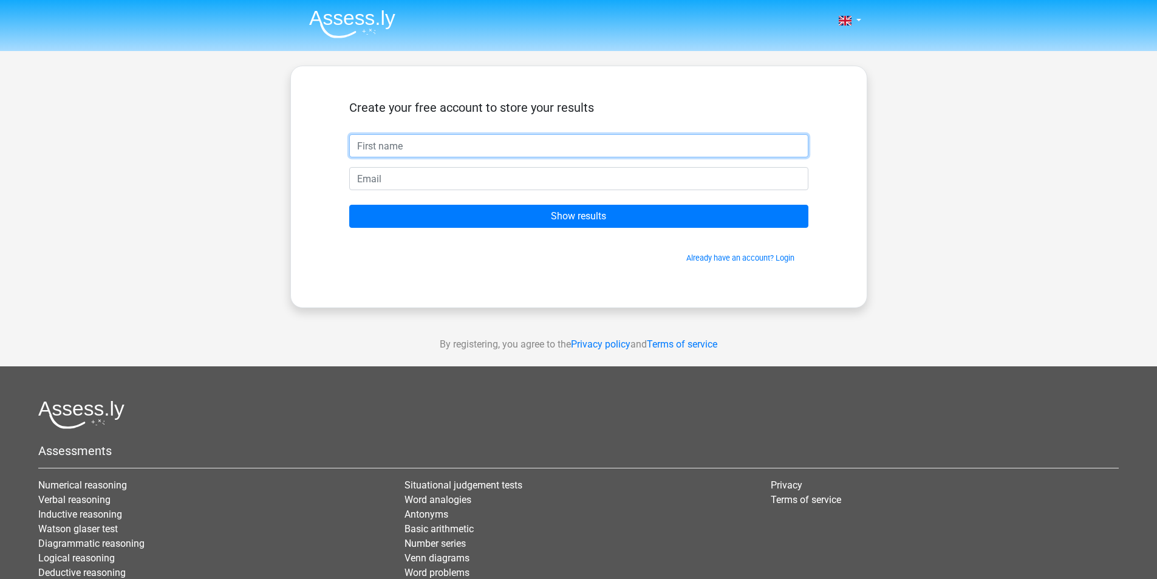
click at [492, 155] on input "text" at bounding box center [578, 145] width 459 height 23
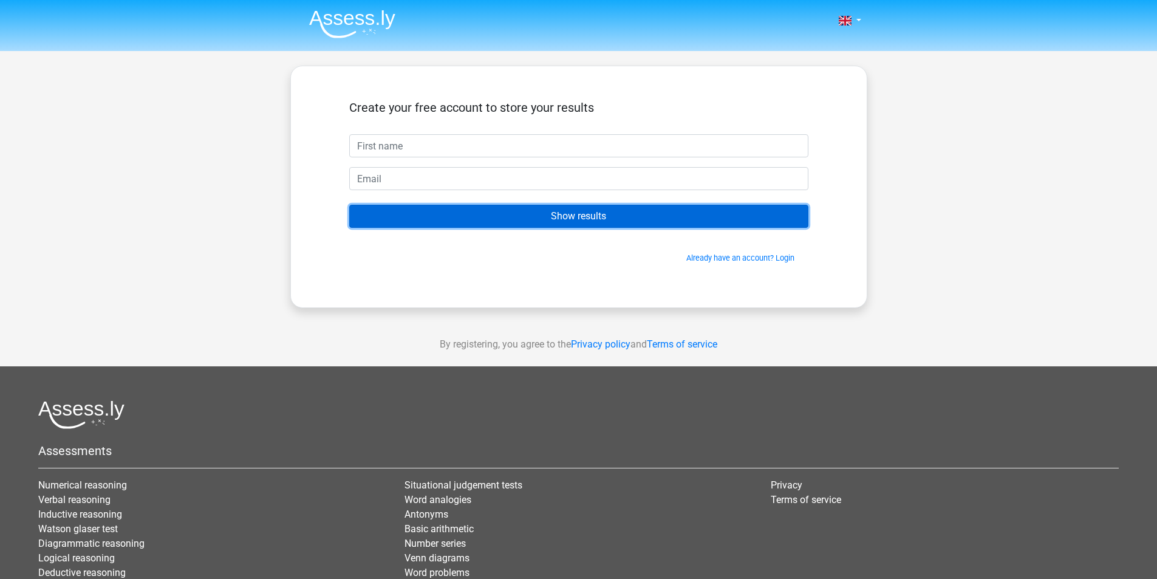
click at [565, 214] on input "Show results" at bounding box center [578, 216] width 459 height 23
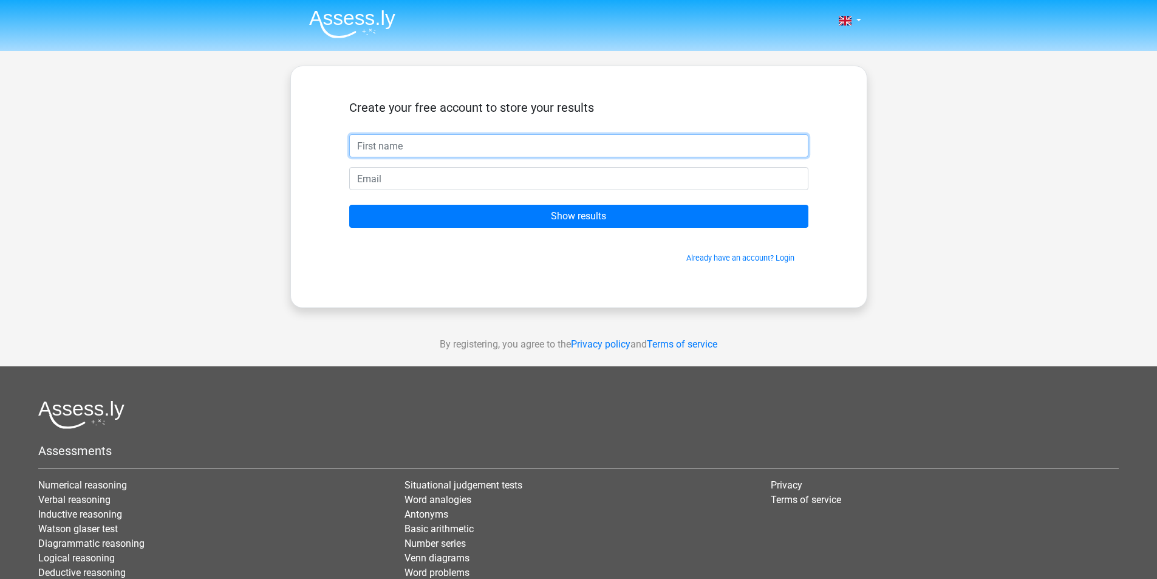
click at [507, 151] on input "text" at bounding box center [578, 145] width 459 height 23
type input "aaa"
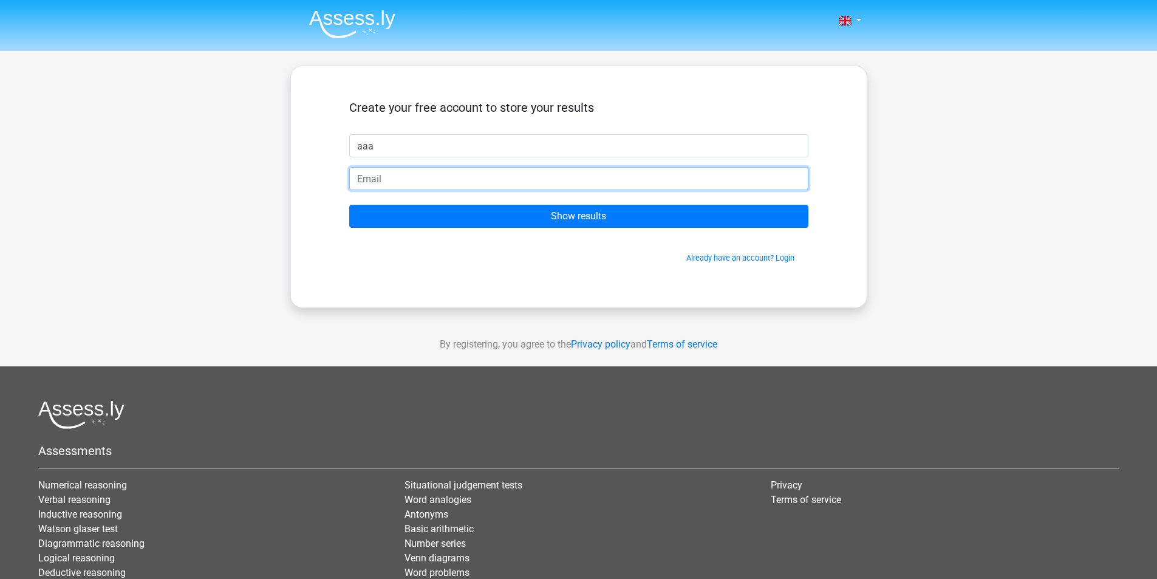
click at [485, 173] on input "email" at bounding box center [578, 178] width 459 height 23
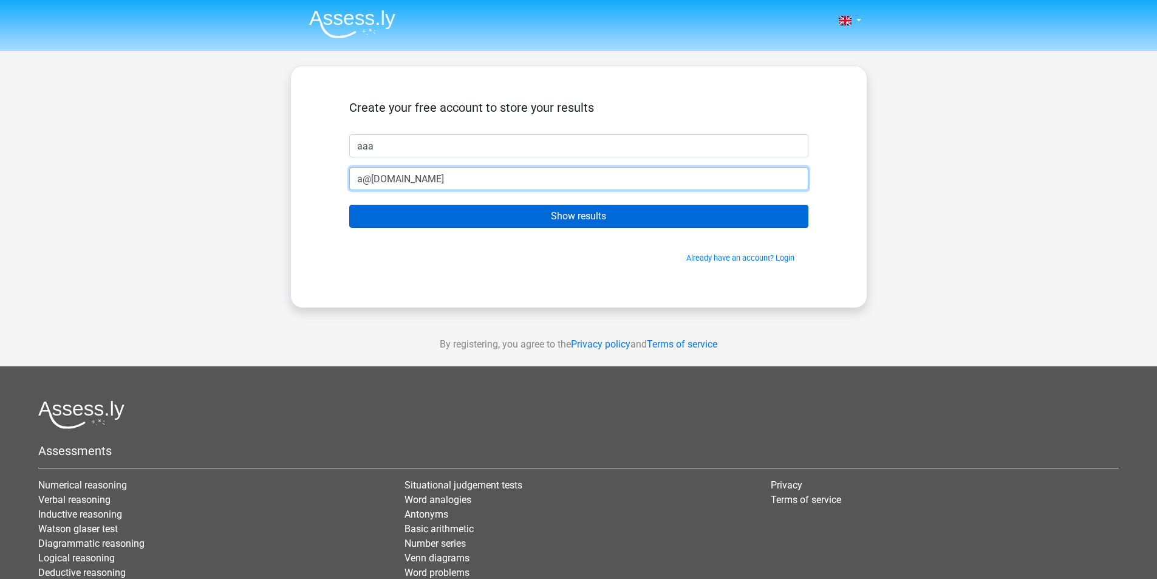
type input "a@gmail.com"
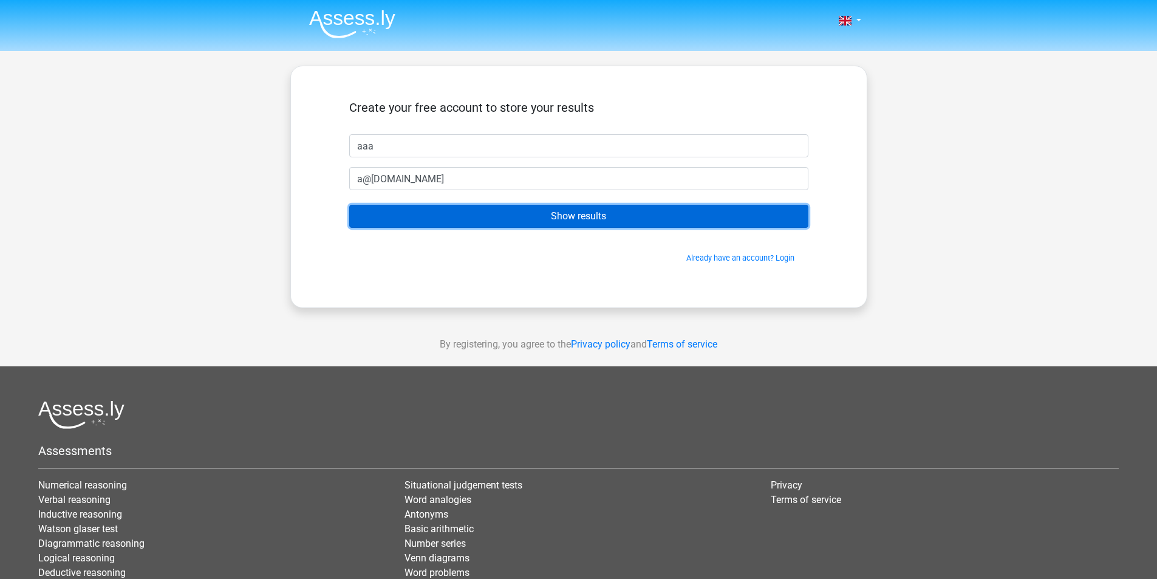
click at [623, 218] on input "Show results" at bounding box center [578, 216] width 459 height 23
